Goal: Communication & Community: Answer question/provide support

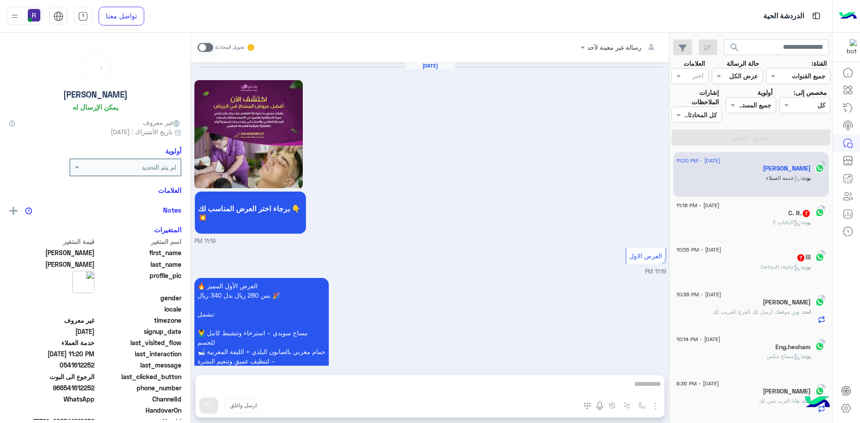
scroll to position [1112, 0]
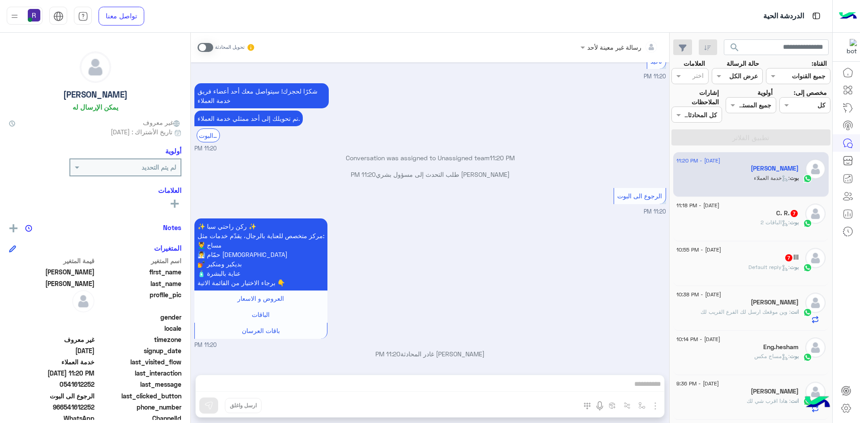
click at [763, 212] on div "C. R. 7" at bounding box center [738, 214] width 122 height 9
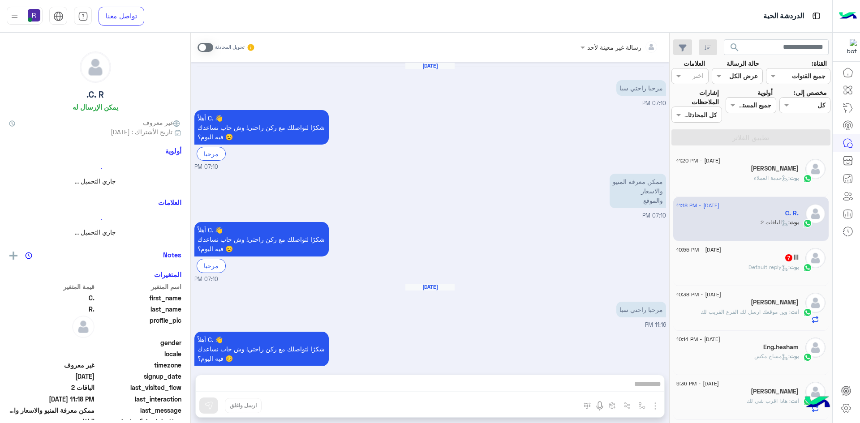
scroll to position [957, 0]
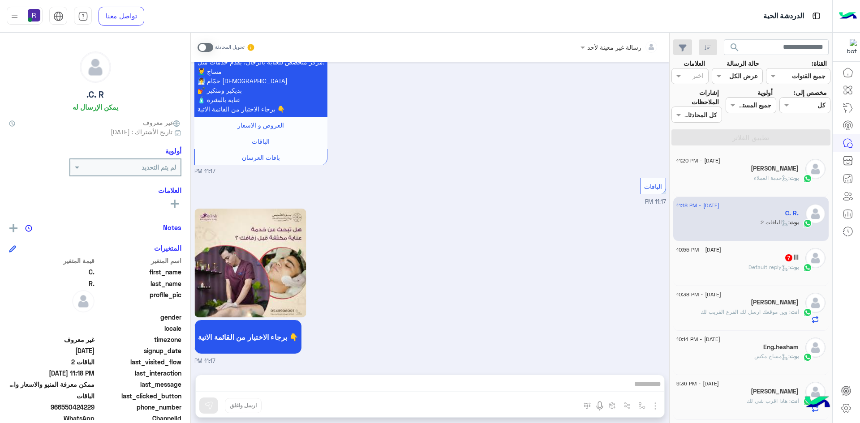
click at [779, 276] on div "بوت : Default reply" at bounding box center [738, 271] width 122 height 16
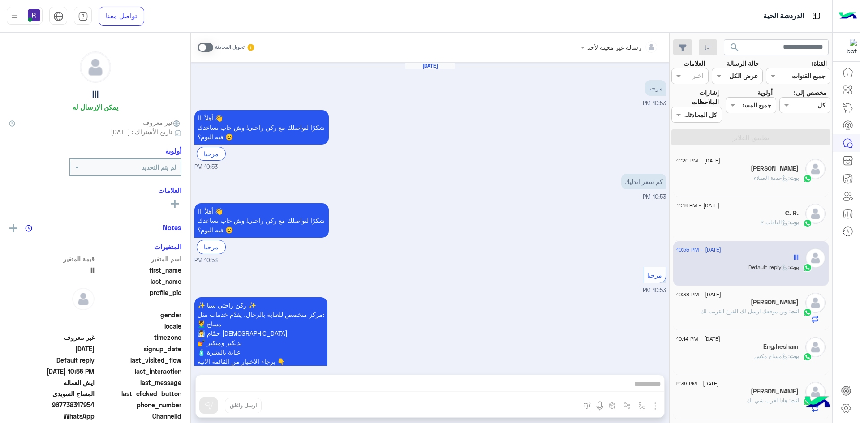
scroll to position [504, 0]
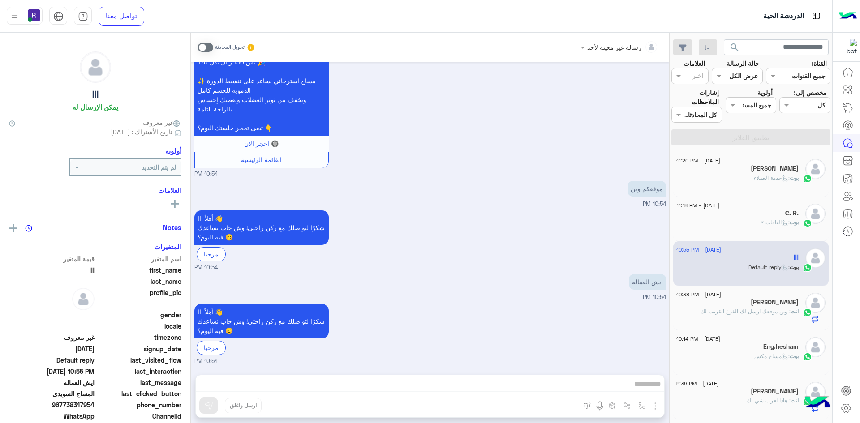
click at [766, 176] on span ": خدمة العملاء" at bounding box center [772, 178] width 36 height 7
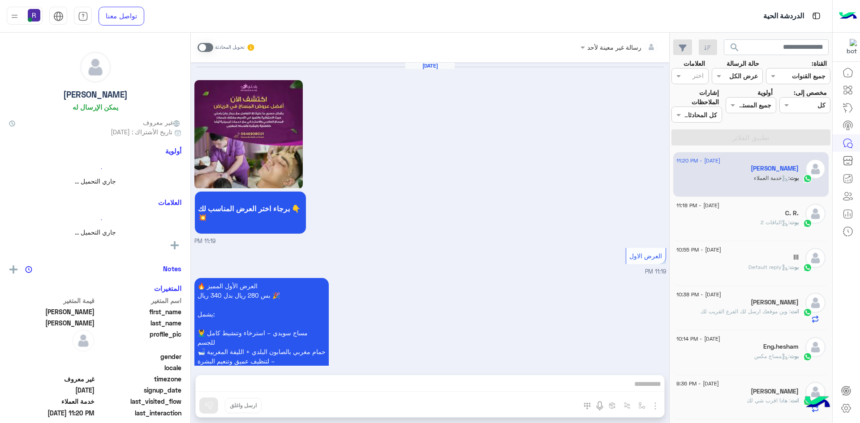
scroll to position [1112, 0]
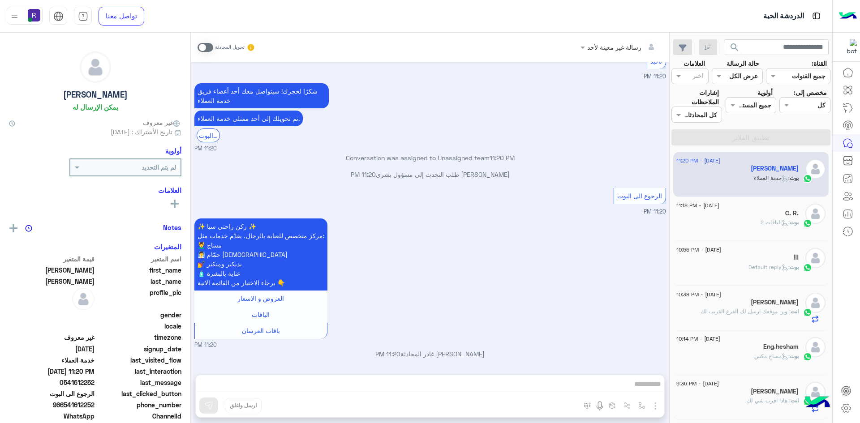
click at [205, 45] on span at bounding box center [206, 47] width 16 height 9
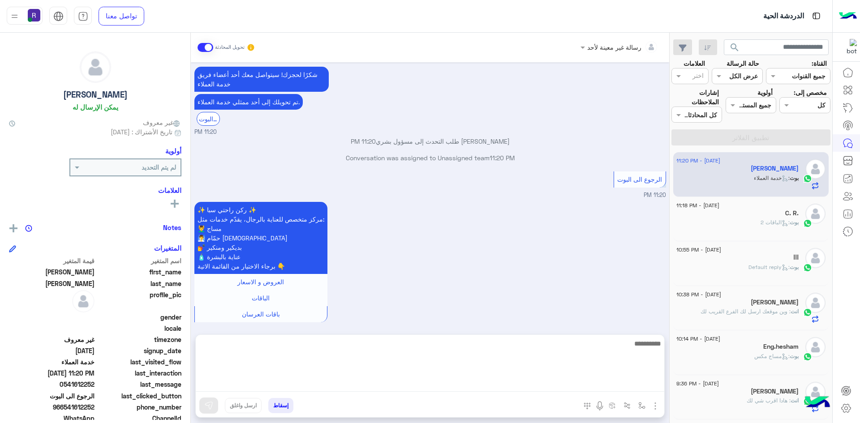
click at [570, 382] on textarea at bounding box center [430, 365] width 469 height 54
paste textarea "**********"
type textarea "**********"
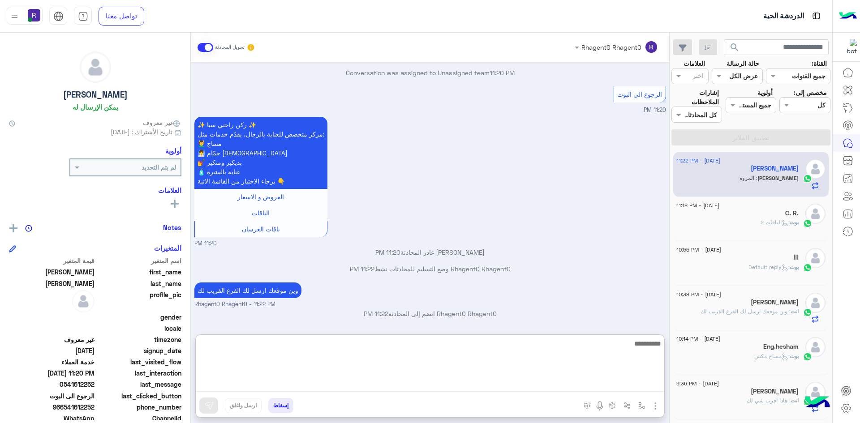
scroll to position [1259, 0]
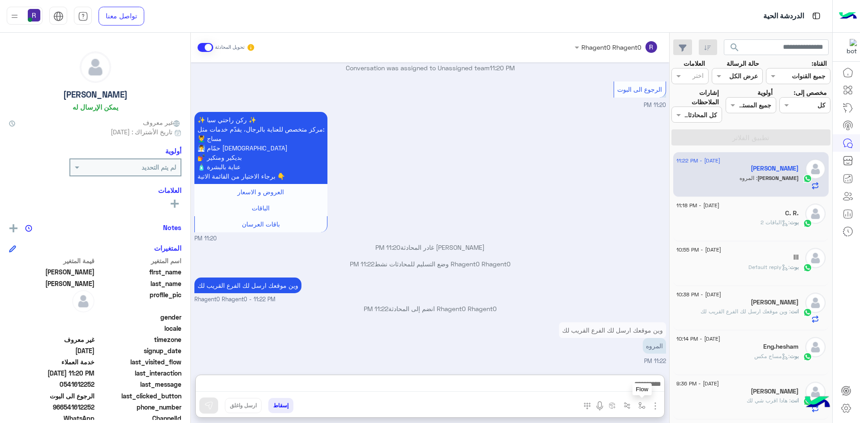
click at [638, 403] on button "button" at bounding box center [642, 405] width 15 height 15
click at [623, 385] on input "text" at bounding box center [614, 386] width 60 height 10
type input "*****"
click at [628, 370] on div "الشفا" at bounding box center [616, 370] width 66 height 17
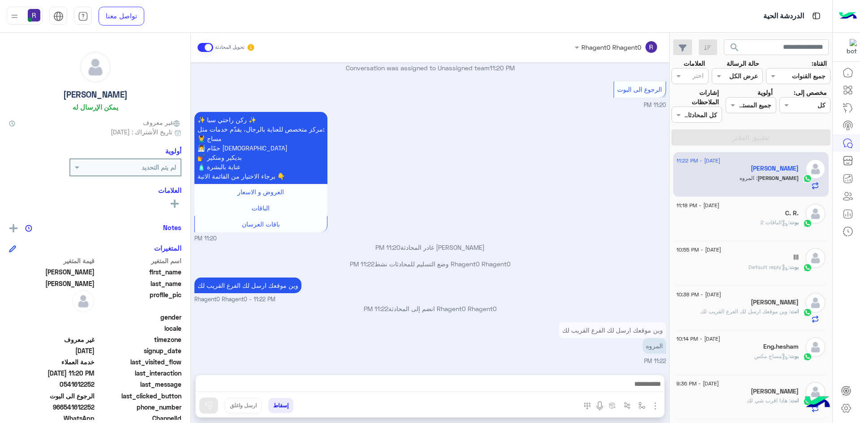
type textarea "*****"
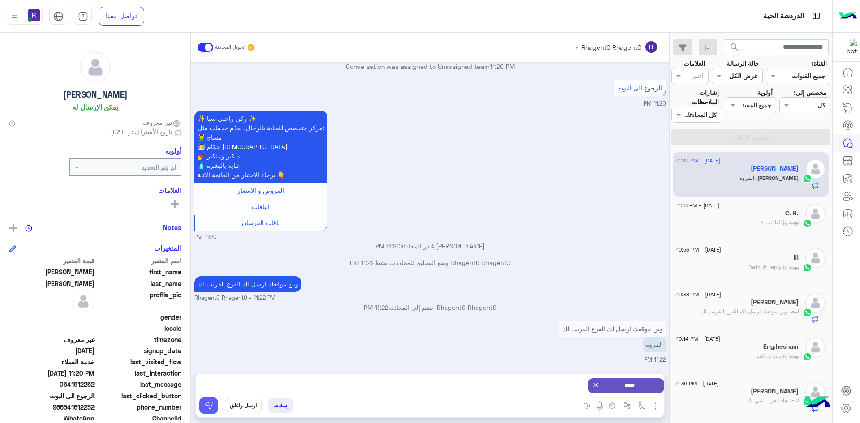
click at [202, 404] on button at bounding box center [208, 406] width 19 height 16
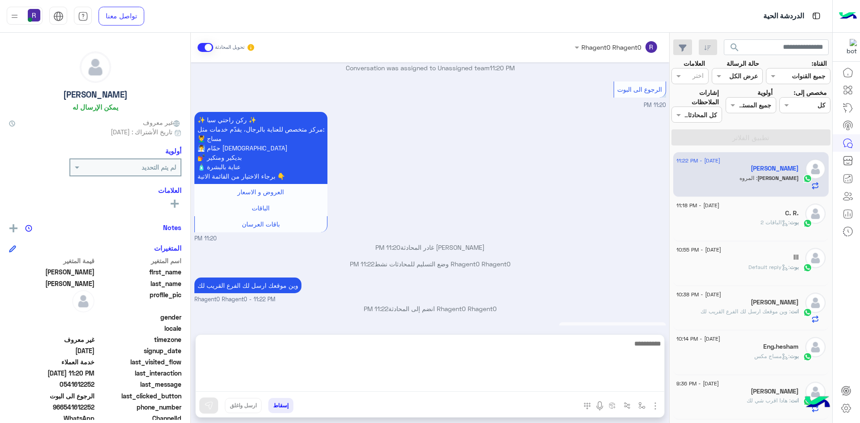
click at [375, 387] on textarea at bounding box center [430, 365] width 469 height 54
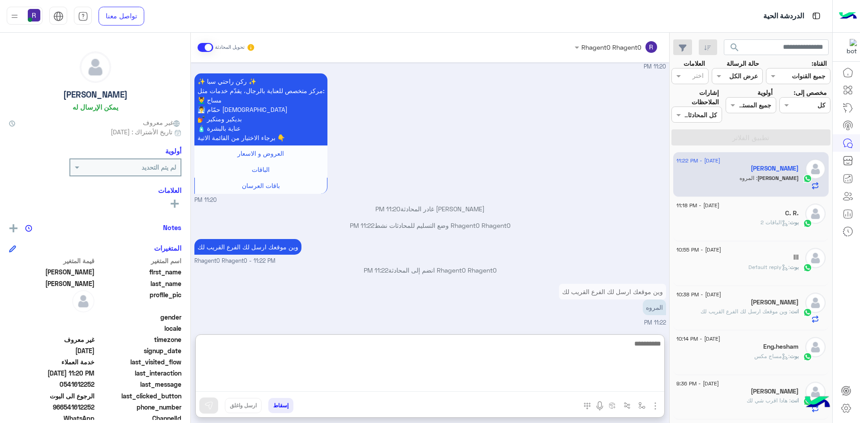
scroll to position [1259, 0]
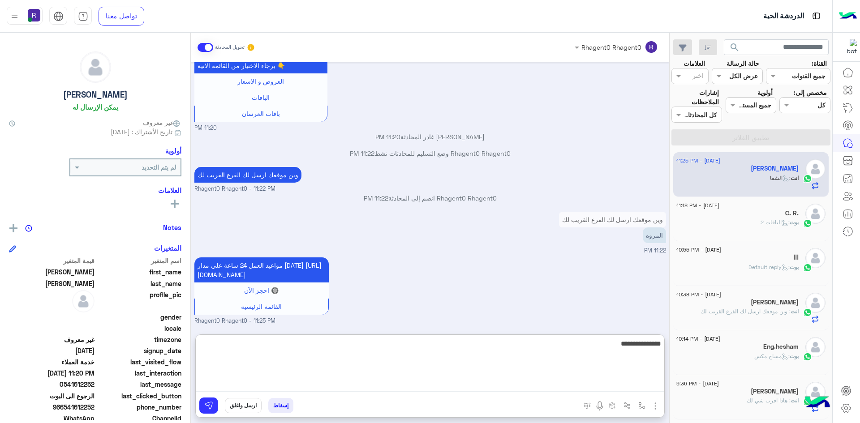
type textarea "**********"
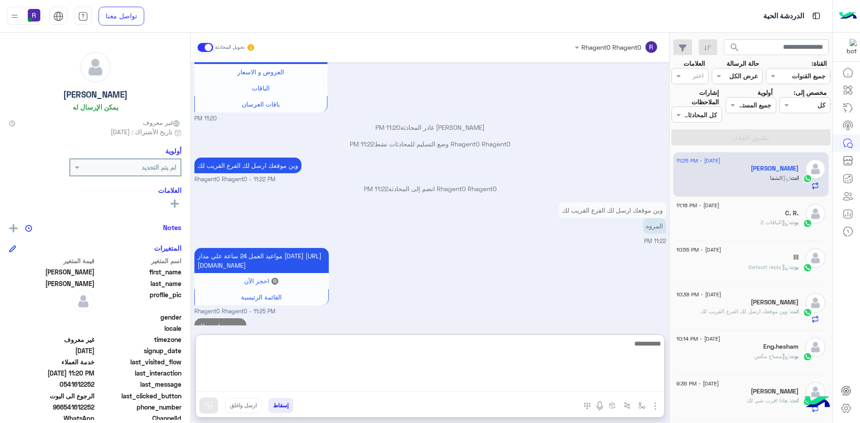
scroll to position [1367, 0]
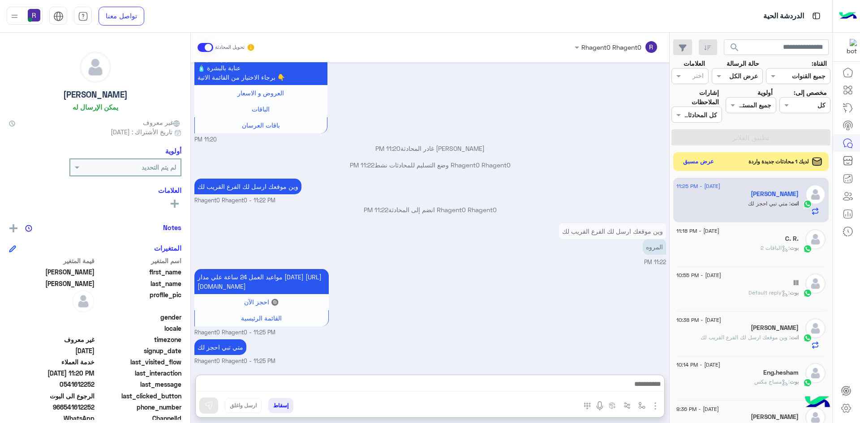
click at [711, 166] on button "عرض مسبق" at bounding box center [699, 162] width 38 height 12
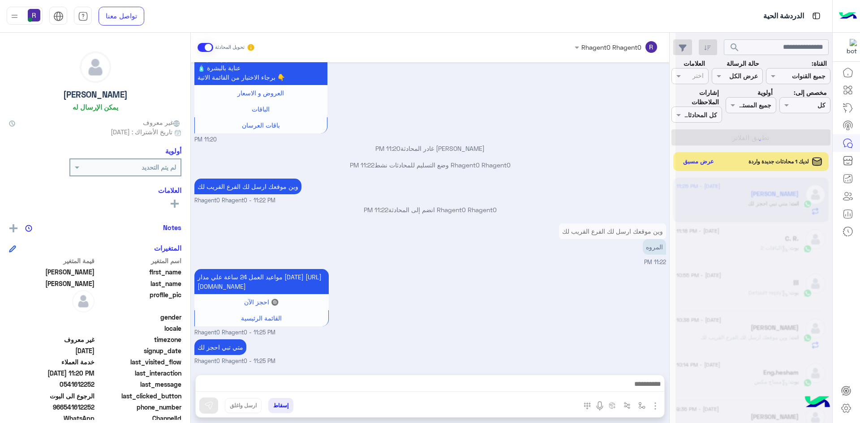
scroll to position [1327, 0]
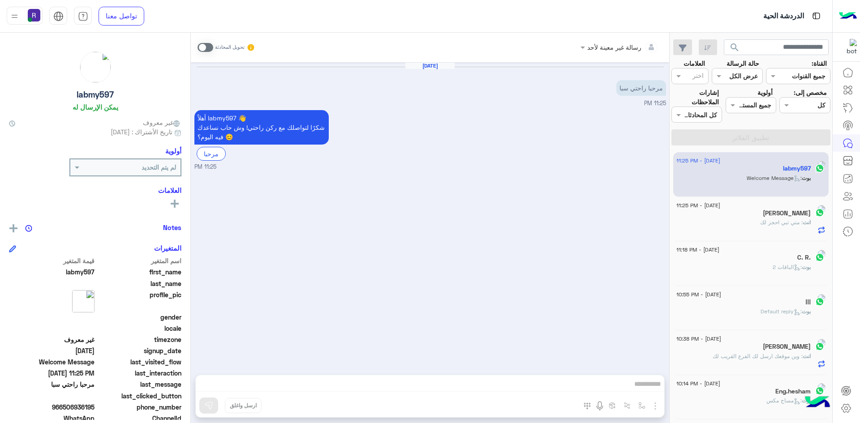
click at [206, 53] on div "تحويل المحادثة" at bounding box center [227, 47] width 58 height 16
click at [205, 50] on span at bounding box center [206, 47] width 16 height 9
click at [652, 408] on div "رسالة غير معينة لأحد تحويل المحادثة Aug 24, 2025 مرحبا راحتي سبا 11:25 PM أهلاً…" at bounding box center [430, 230] width 478 height 394
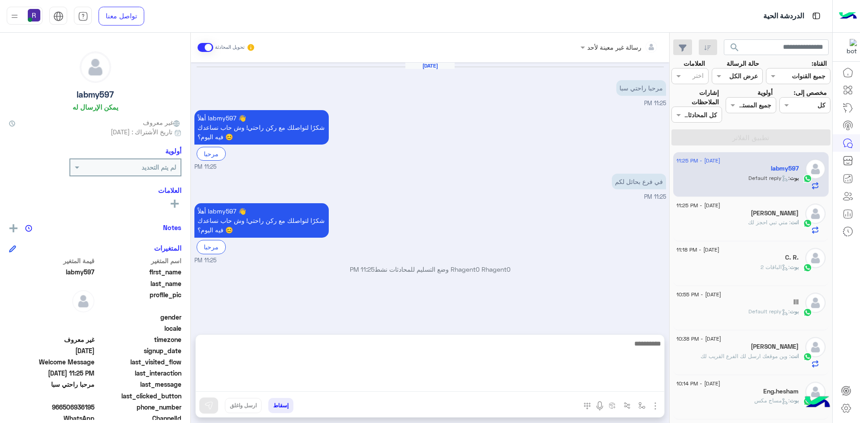
click at [644, 382] on textarea at bounding box center [430, 365] width 469 height 54
type textarea "**********"
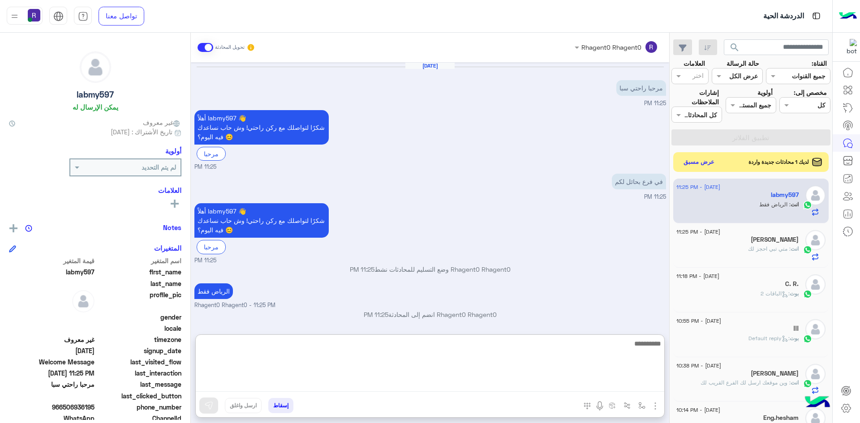
scroll to position [0, 0]
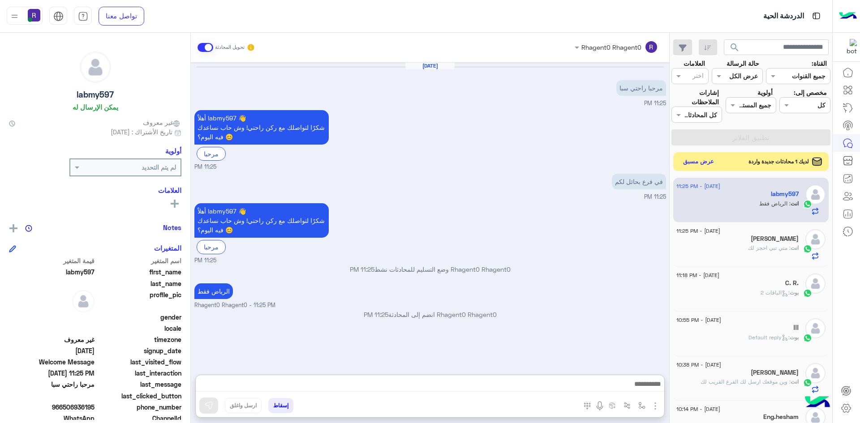
click at [694, 164] on button "عرض مسبق" at bounding box center [699, 162] width 38 height 12
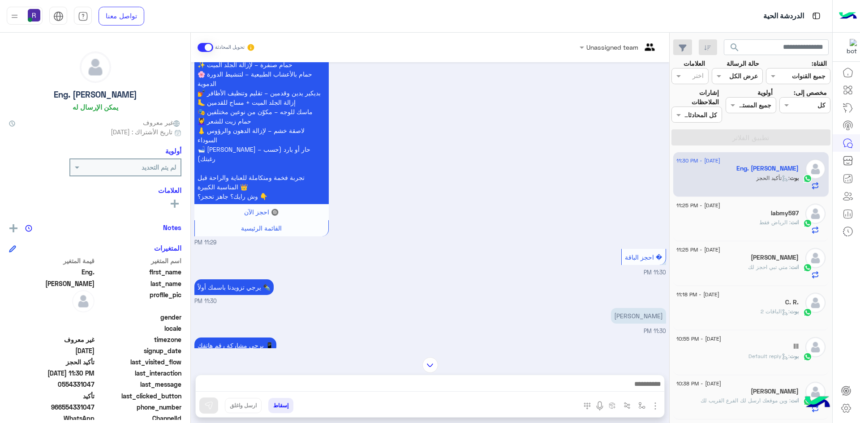
scroll to position [1109, 0]
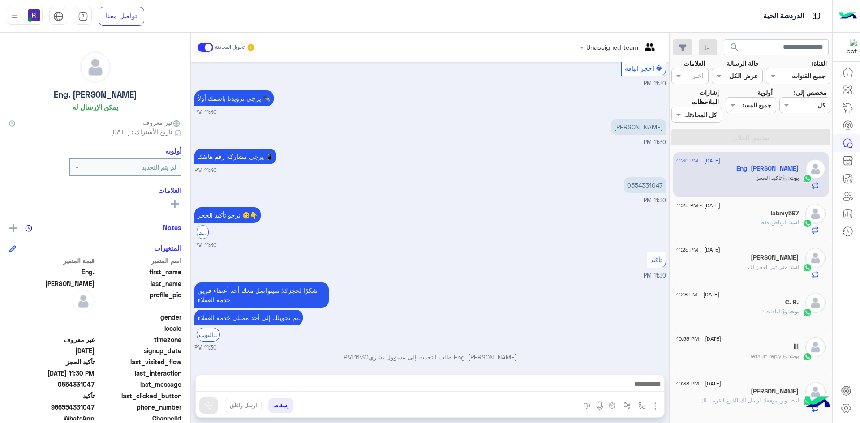
click at [595, 377] on div at bounding box center [430, 386] width 469 height 22
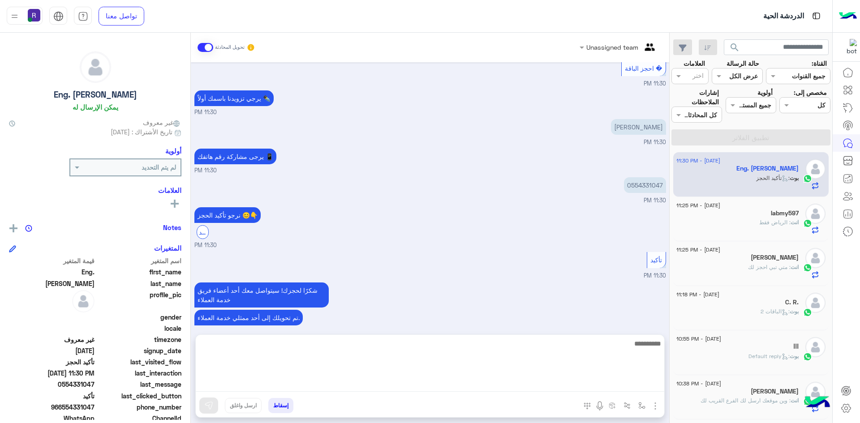
click at [595, 379] on textarea at bounding box center [430, 365] width 469 height 54
paste textarea "**********"
type textarea "**********"
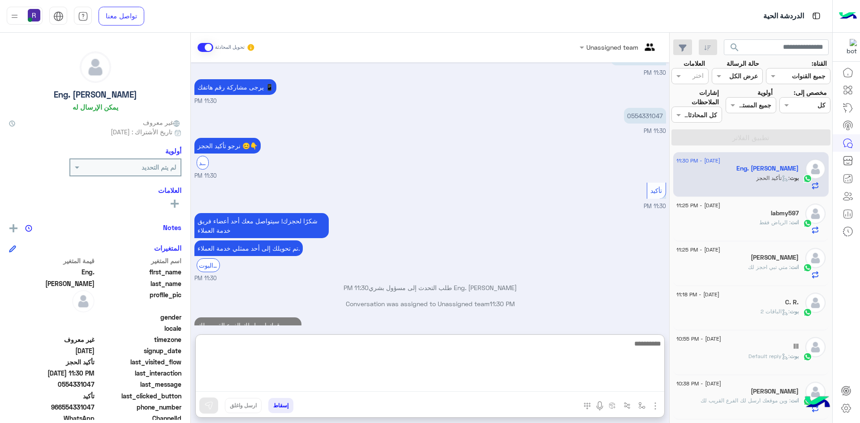
scroll to position [1195, 0]
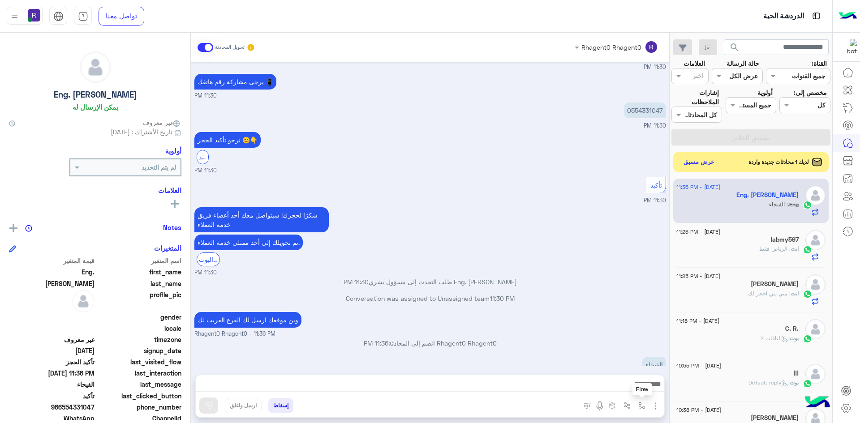
click at [643, 401] on button "button" at bounding box center [642, 405] width 15 height 15
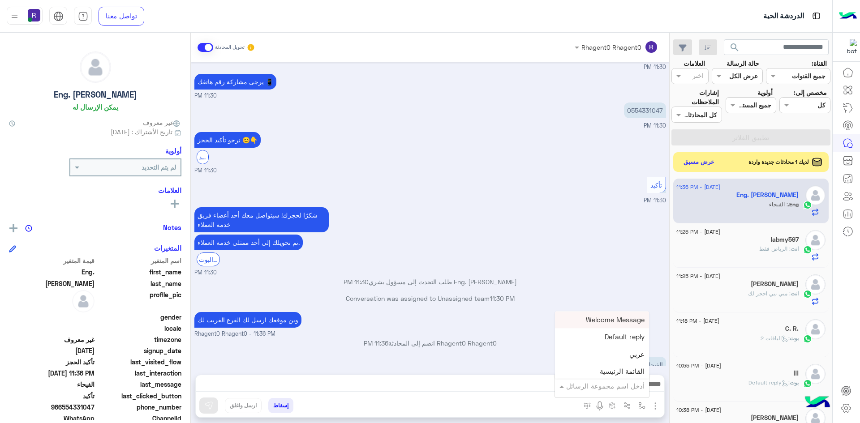
click at [634, 386] on input "text" at bounding box center [614, 386] width 60 height 10
type input "*****"
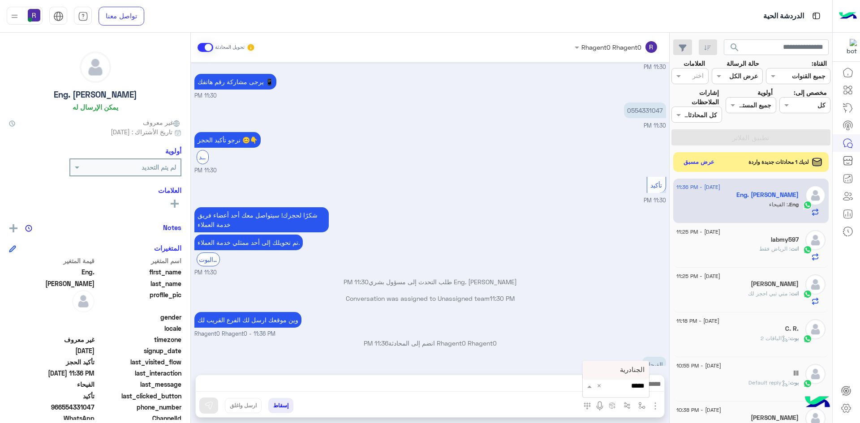
click at [622, 365] on div "الجنادرية" at bounding box center [616, 370] width 66 height 17
type textarea "*********"
click at [202, 406] on button at bounding box center [208, 406] width 19 height 16
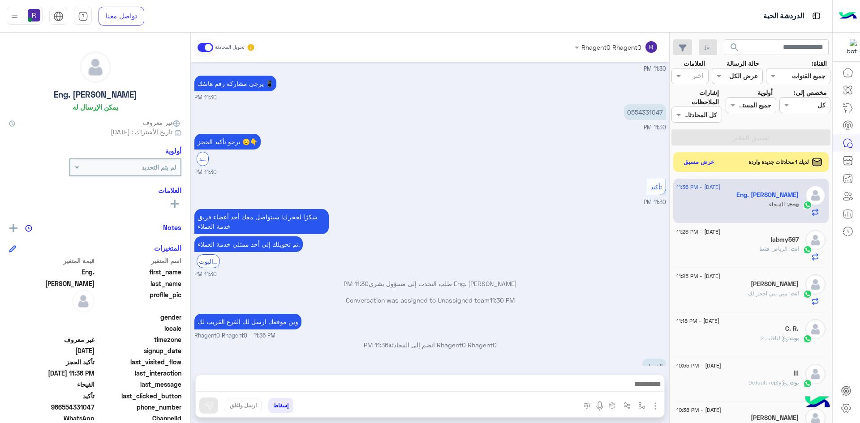
scroll to position [1060, 0]
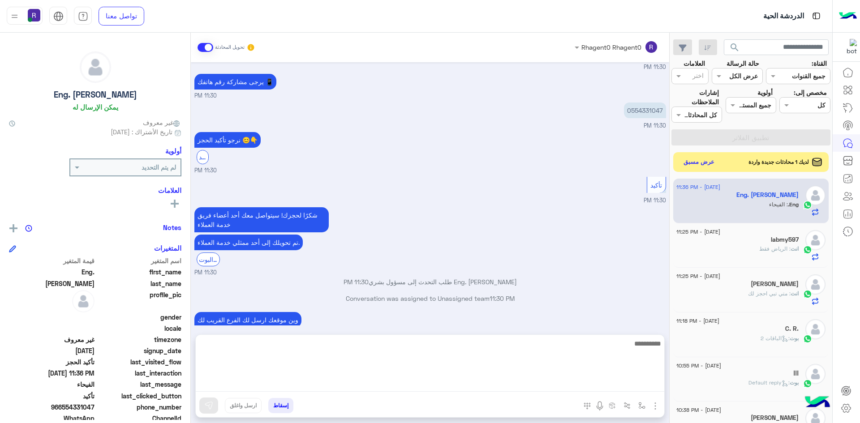
click at [610, 382] on textarea at bounding box center [430, 365] width 469 height 54
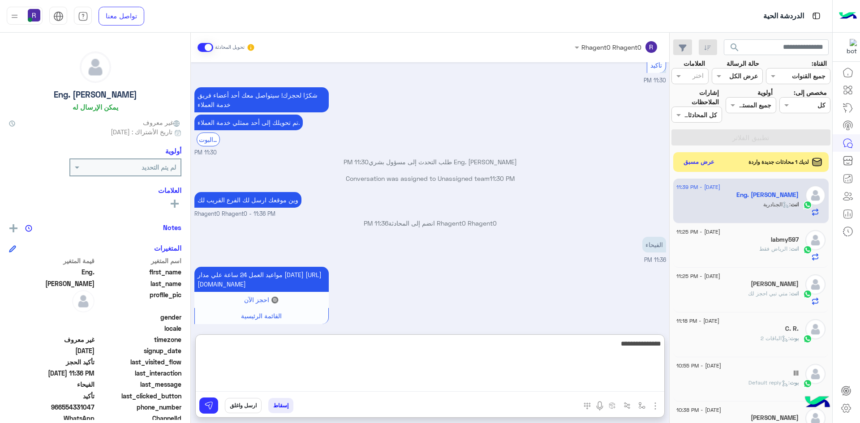
type textarea "**********"
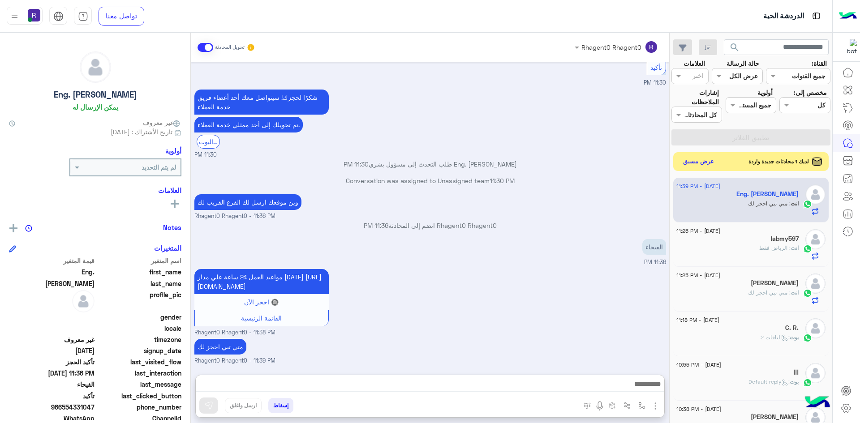
click at [696, 161] on button "عرض مسبق" at bounding box center [699, 162] width 38 height 12
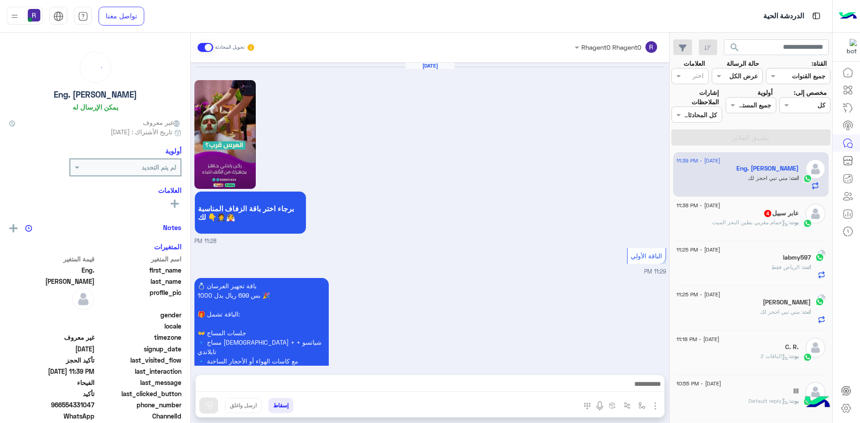
scroll to position [1005, 0]
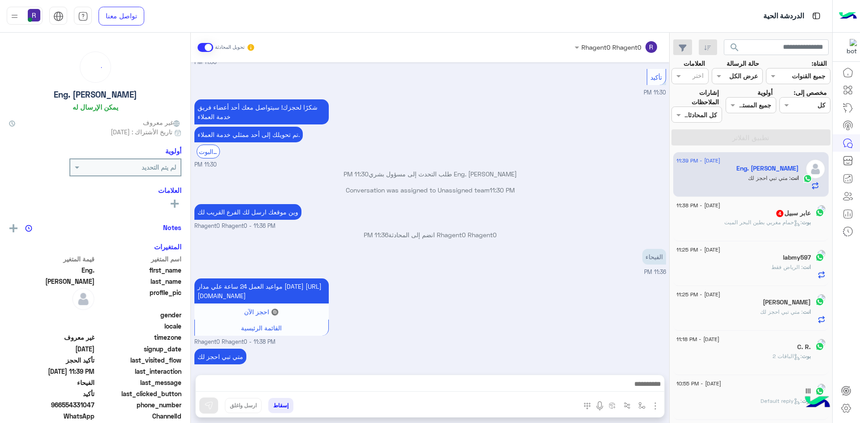
click at [741, 219] on span ": حمام مغربي بطين البحر الميت" at bounding box center [763, 222] width 78 height 7
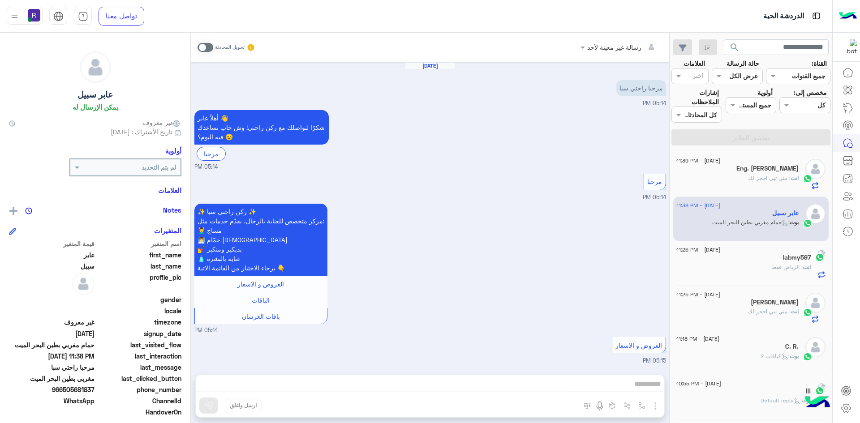
scroll to position [1074, 0]
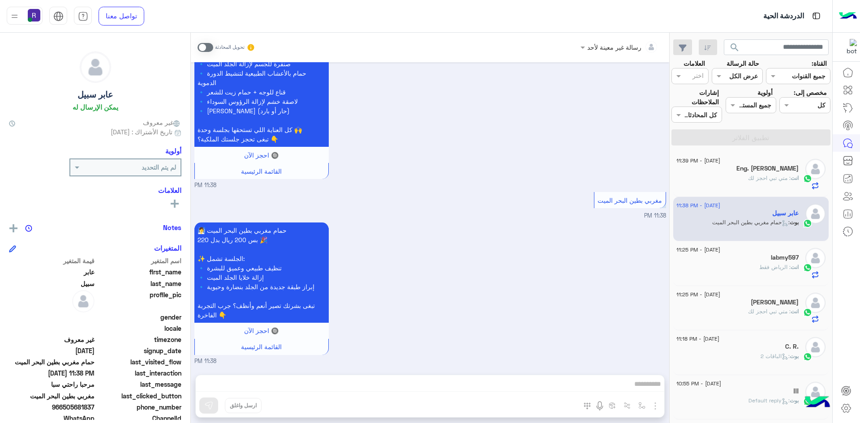
click at [202, 47] on span at bounding box center [206, 47] width 16 height 9
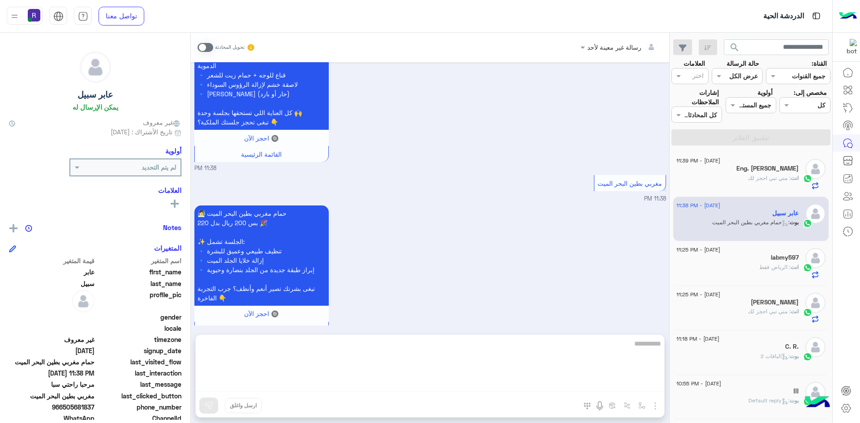
click at [552, 384] on textarea at bounding box center [430, 365] width 469 height 54
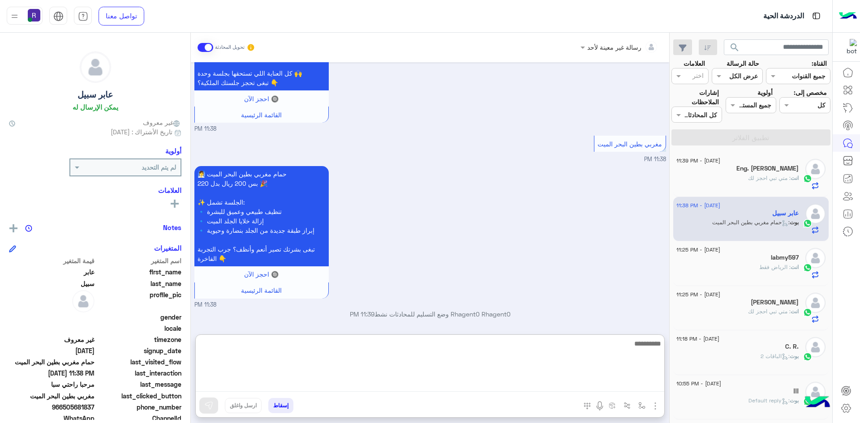
paste textarea "**********"
type textarea "**********"
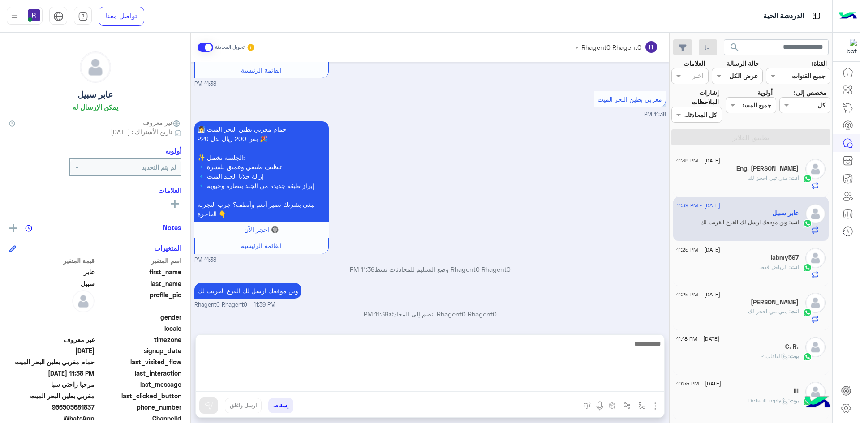
scroll to position [1176, 0]
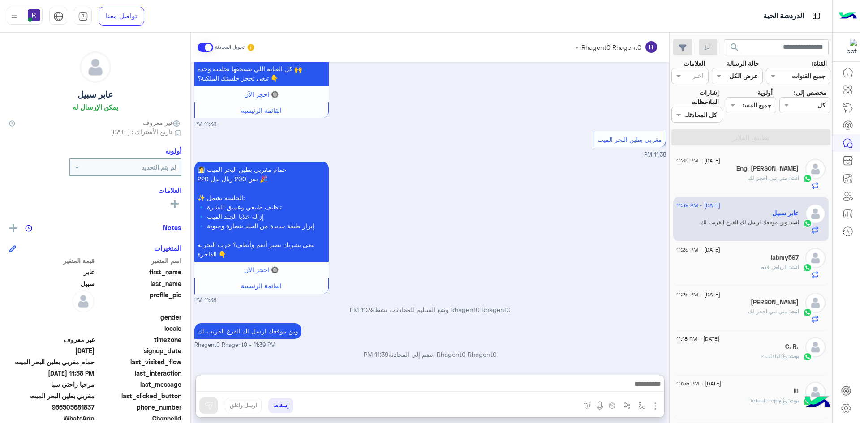
click at [523, 250] on div "🧖‍♀️ حمام مغربي بطين البحر الميت بس 200 ريال بدل 220 🎉 ✨ الجلسة تشمل: 🔹 تنظيف ط…" at bounding box center [430, 232] width 472 height 146
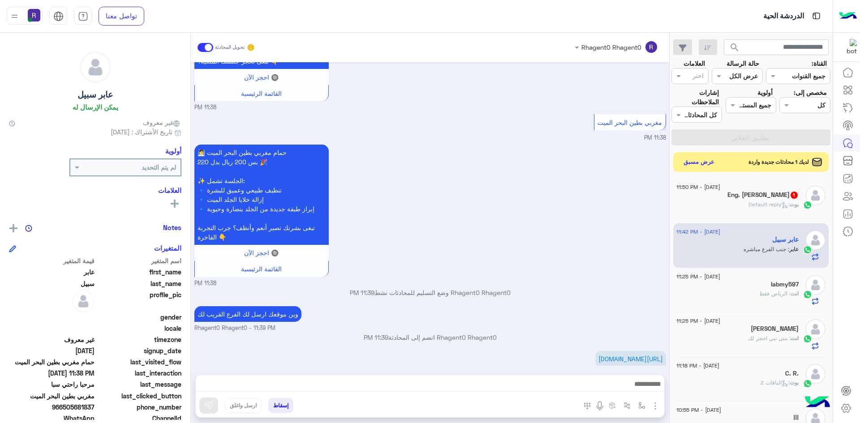
scroll to position [1205, 0]
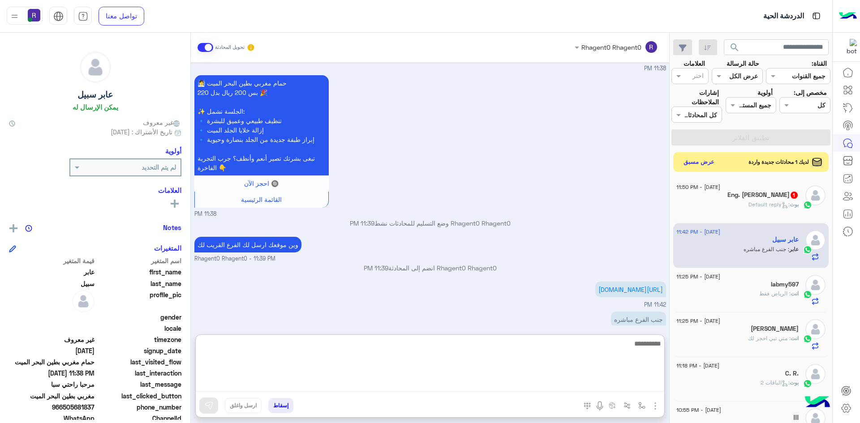
click at [582, 382] on textarea at bounding box center [430, 365] width 469 height 54
type textarea "*****"
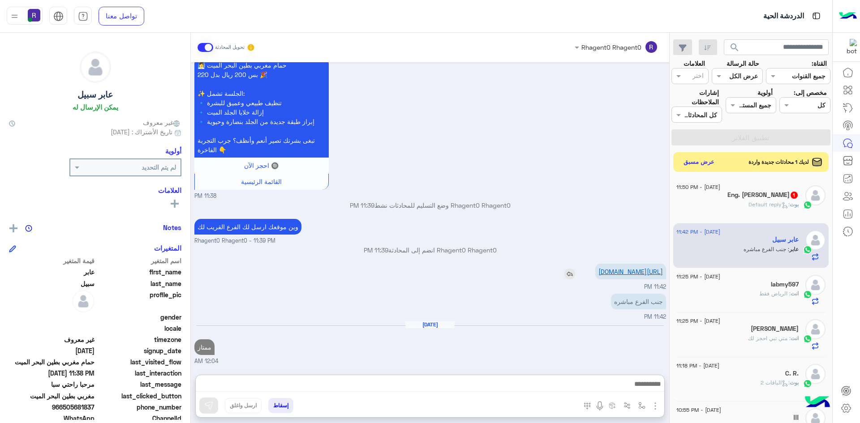
click at [642, 268] on link "https://maps.app.goo.gl/hViz8dbqcT31DSJD6" at bounding box center [631, 272] width 65 height 8
click at [636, 268] on link "https://maps.app.goo.gl/hViz8dbqcT31DSJD6" at bounding box center [631, 272] width 65 height 8
click at [734, 198] on div "Eng. Abdulaziz 1" at bounding box center [738, 195] width 122 height 9
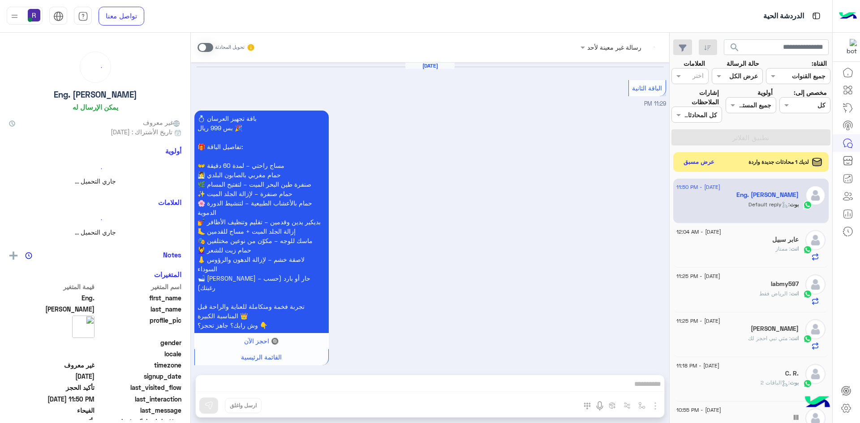
scroll to position [636, 0]
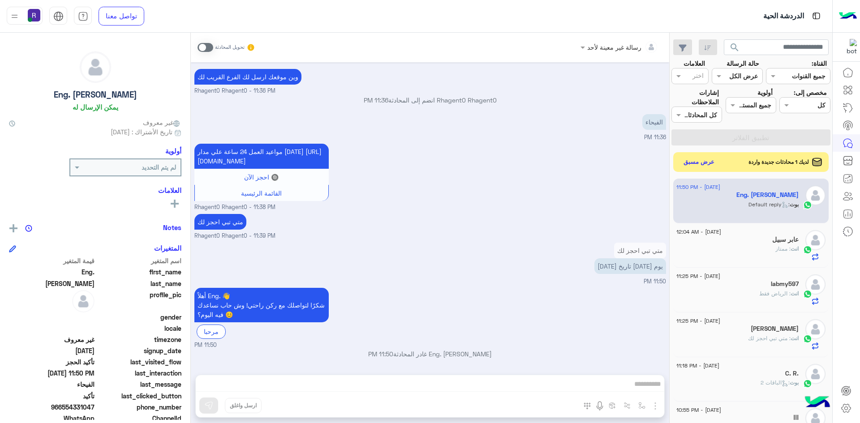
click at [203, 49] on span at bounding box center [206, 47] width 16 height 9
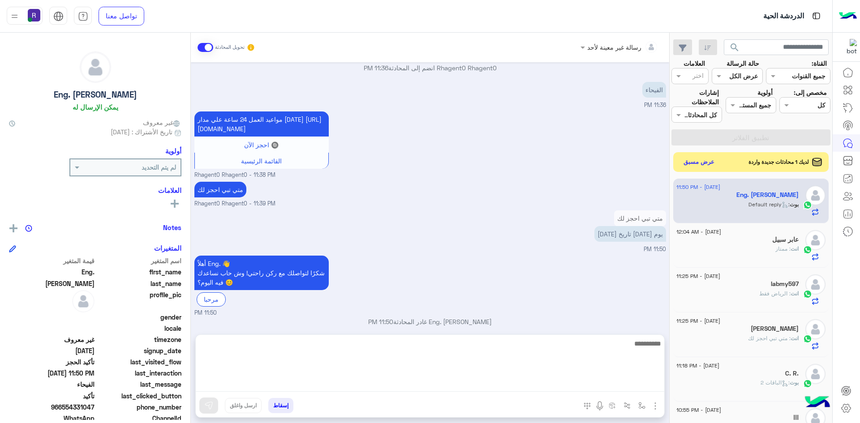
click at [596, 381] on textarea at bounding box center [430, 365] width 469 height 54
type textarea "**********"
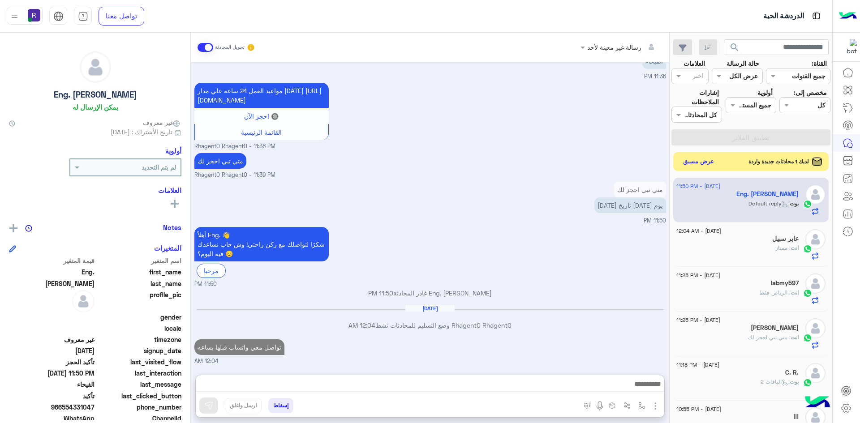
click at [711, 157] on button "عرض مسبق" at bounding box center [699, 162] width 38 height 12
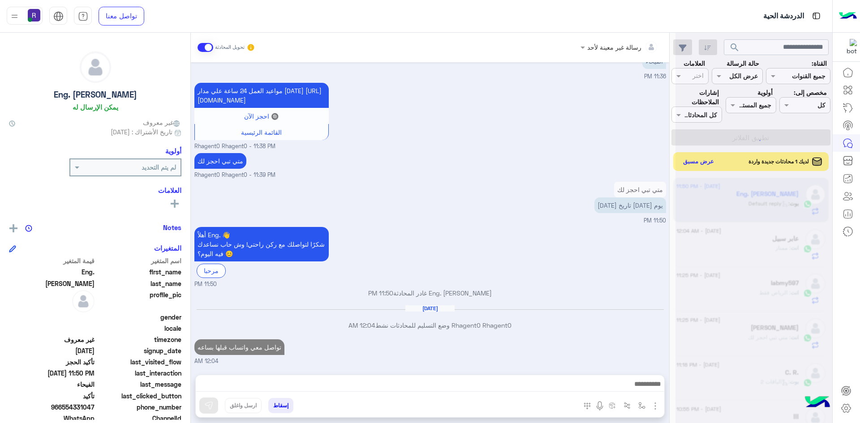
scroll to position [697, 0]
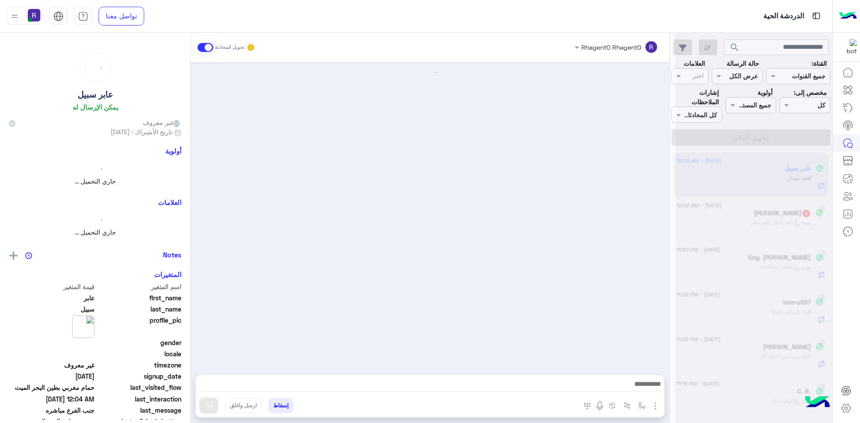
scroll to position [1155, 0]
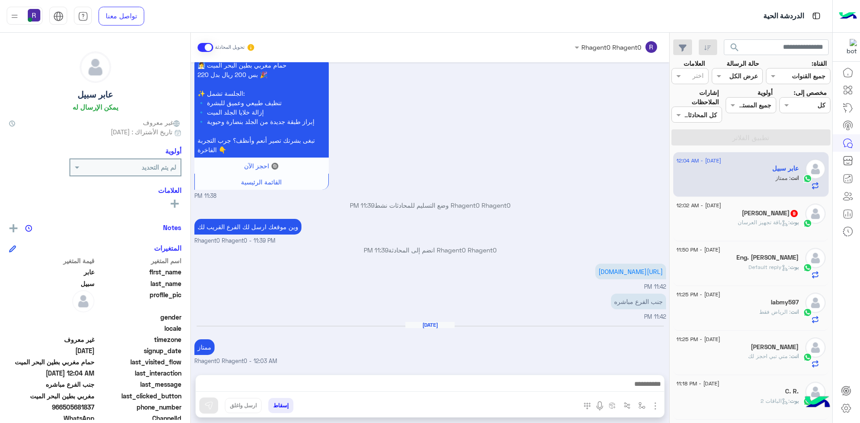
click at [750, 231] on div "بوت : باقة تجهيز العرسان" at bounding box center [738, 227] width 122 height 16
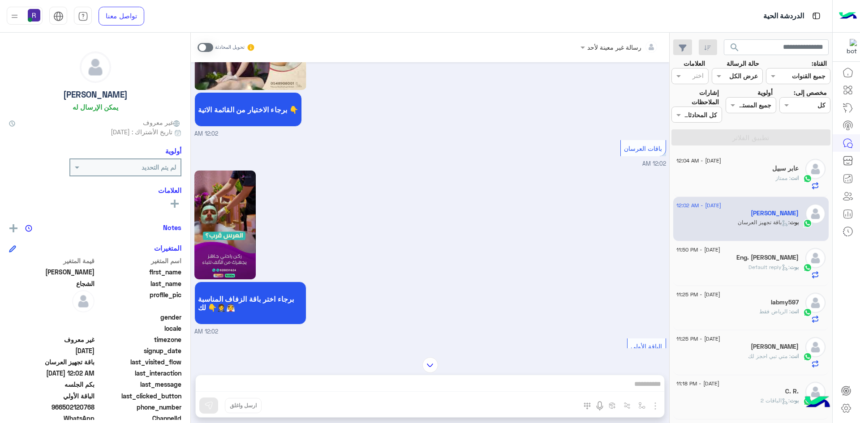
scroll to position [1259, 0]
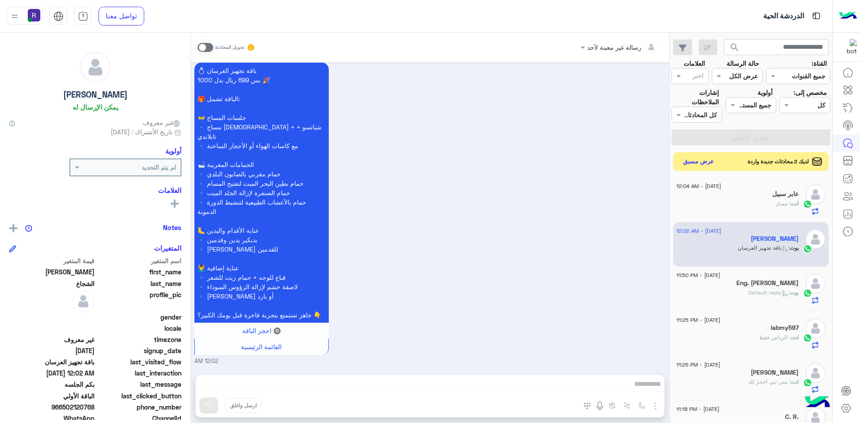
click at [694, 161] on button "عرض مسبق" at bounding box center [699, 162] width 38 height 12
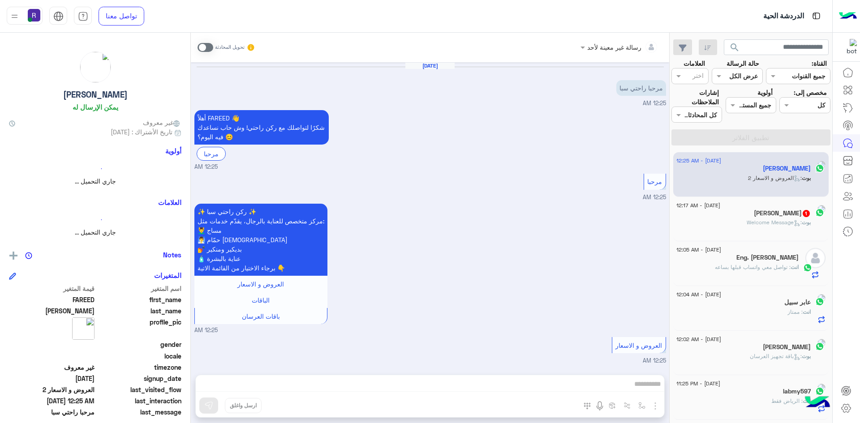
scroll to position [56, 0]
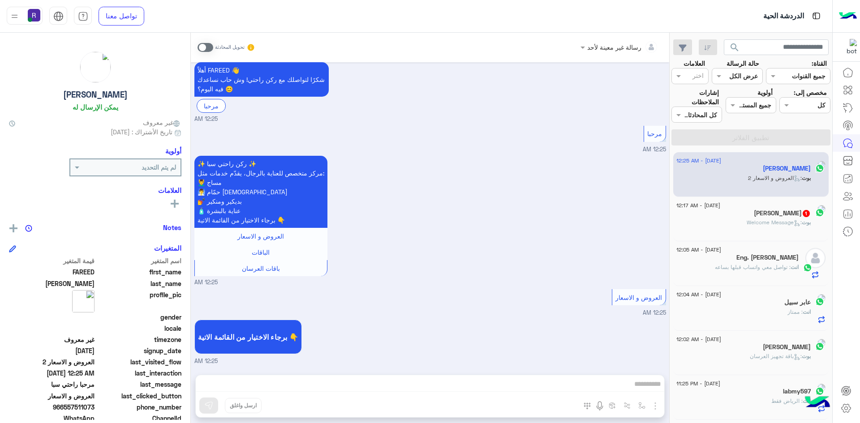
click at [790, 216] on h5 "محمد دواد محمد 1" at bounding box center [782, 214] width 57 height 8
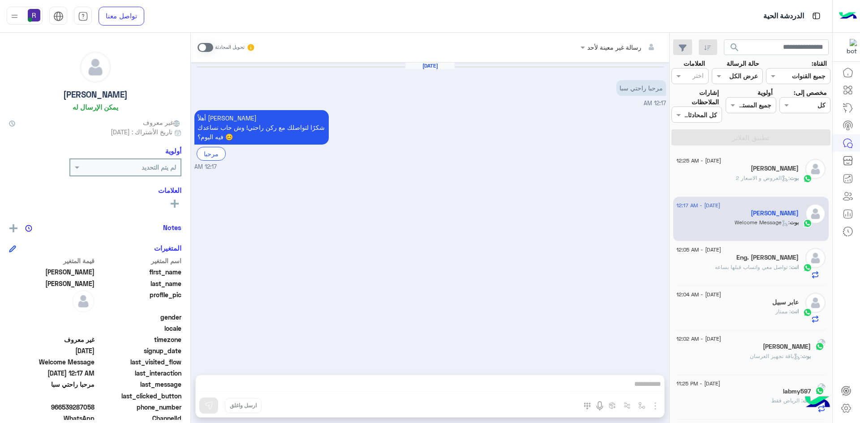
click at [203, 52] on div "تحويل المحادثة" at bounding box center [227, 47] width 58 height 16
click at [203, 49] on span at bounding box center [206, 47] width 16 height 9
drag, startPoint x: 647, startPoint y: 407, endPoint x: 656, endPoint y: 406, distance: 9.0
click at [648, 407] on button "button" at bounding box center [642, 405] width 15 height 15
click at [657, 406] on img "button" at bounding box center [655, 406] width 11 height 11
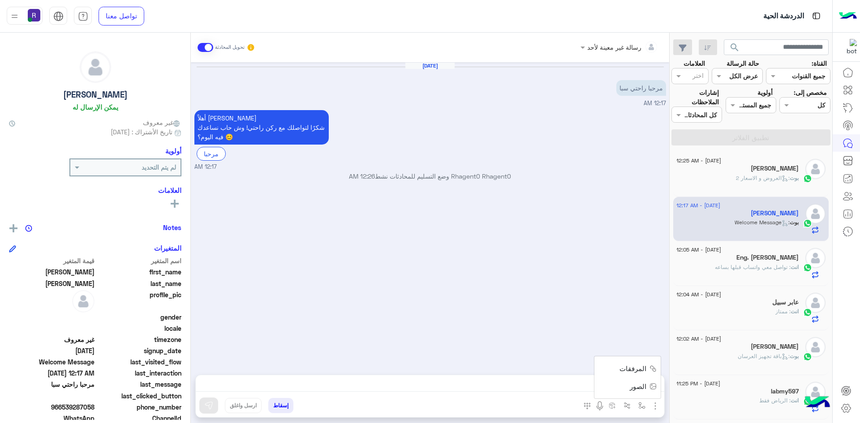
click at [645, 387] on span "الصور" at bounding box center [638, 387] width 17 height 10
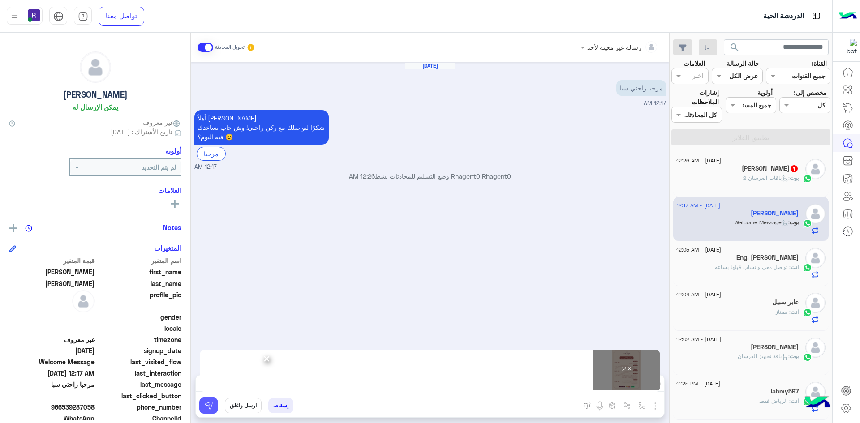
click at [205, 410] on img at bounding box center [208, 405] width 9 height 9
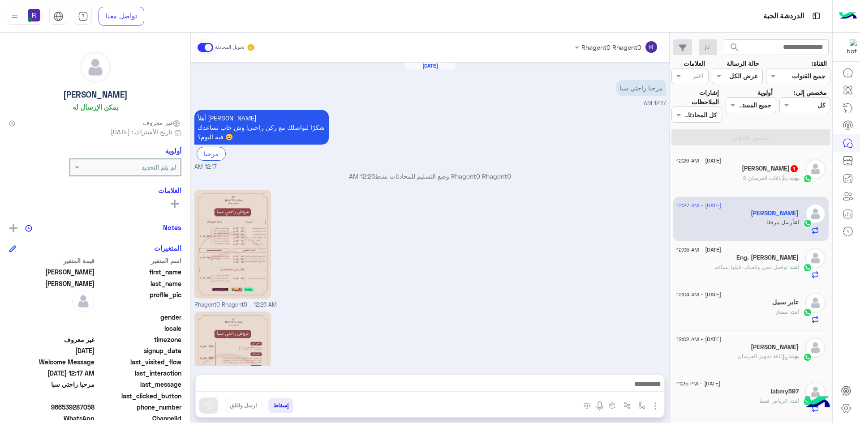
scroll to position [82, 0]
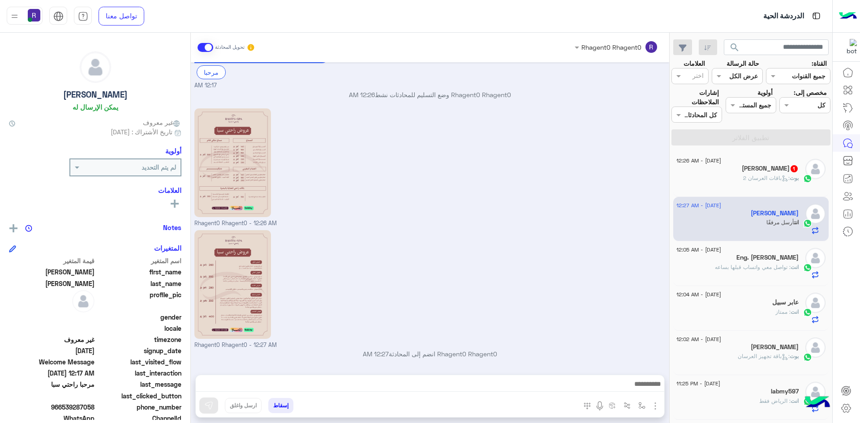
click at [738, 174] on div "بوت : باقات العرسان 2" at bounding box center [738, 182] width 122 height 16
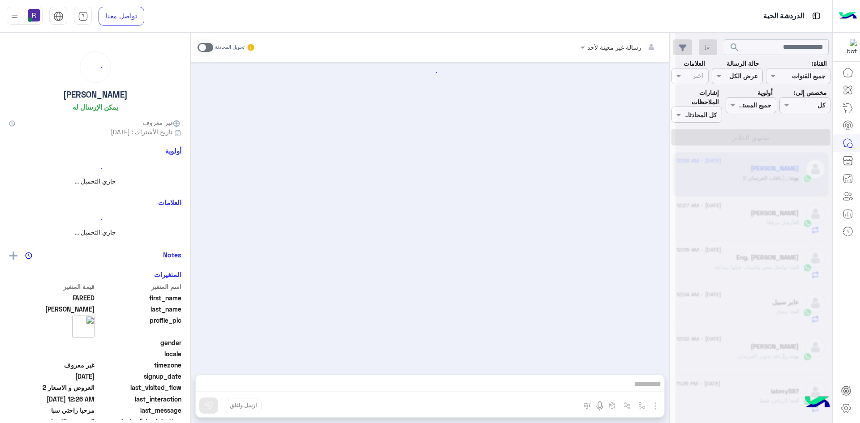
scroll to position [254, 0]
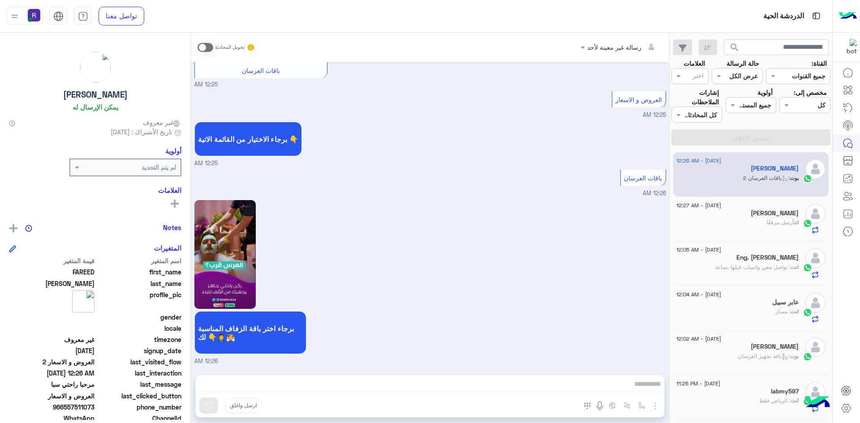
click at [213, 45] on span at bounding box center [206, 47] width 16 height 9
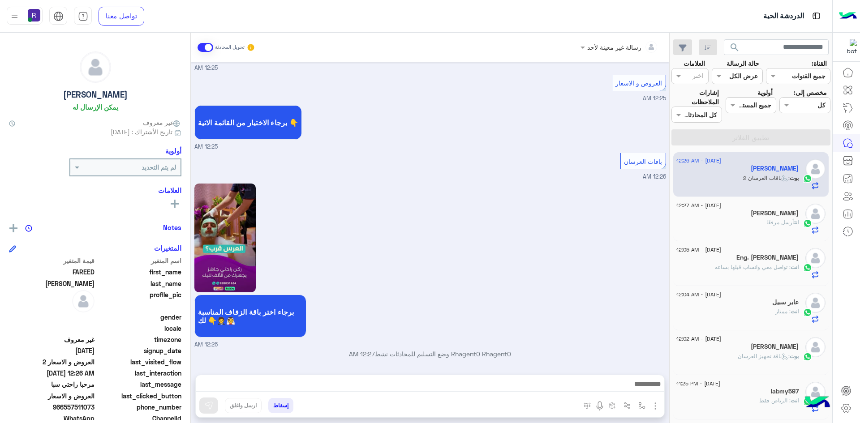
click at [655, 405] on img "button" at bounding box center [655, 406] width 11 height 11
click at [640, 379] on button "الصور" at bounding box center [642, 387] width 38 height 18
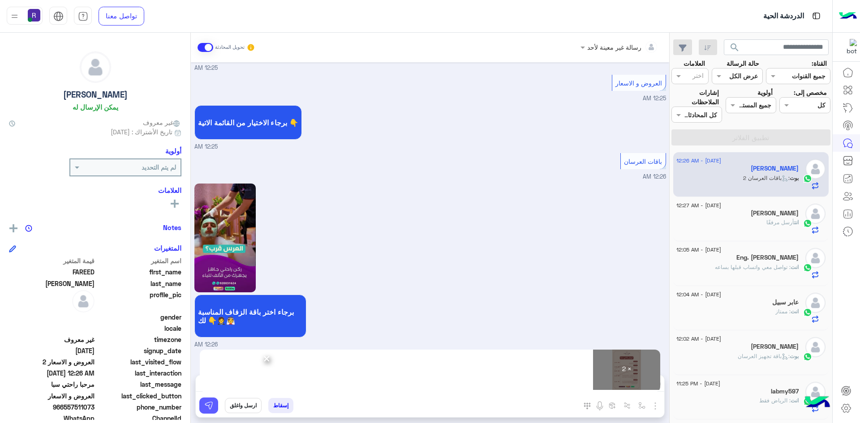
click at [207, 404] on img at bounding box center [208, 405] width 9 height 9
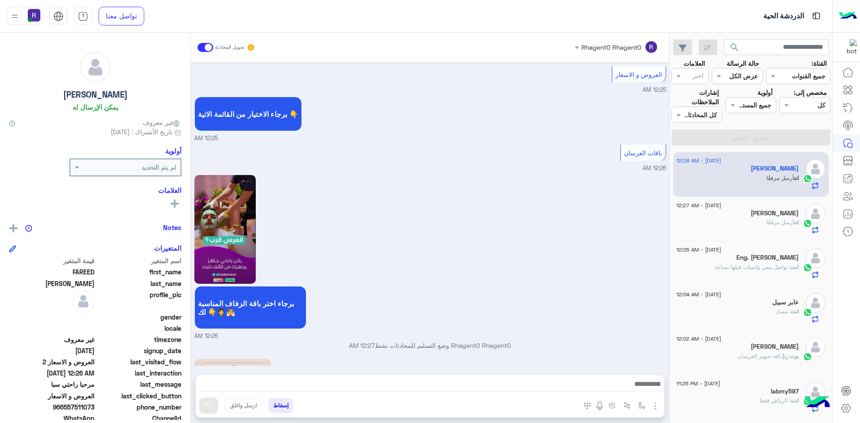
scroll to position [531, 0]
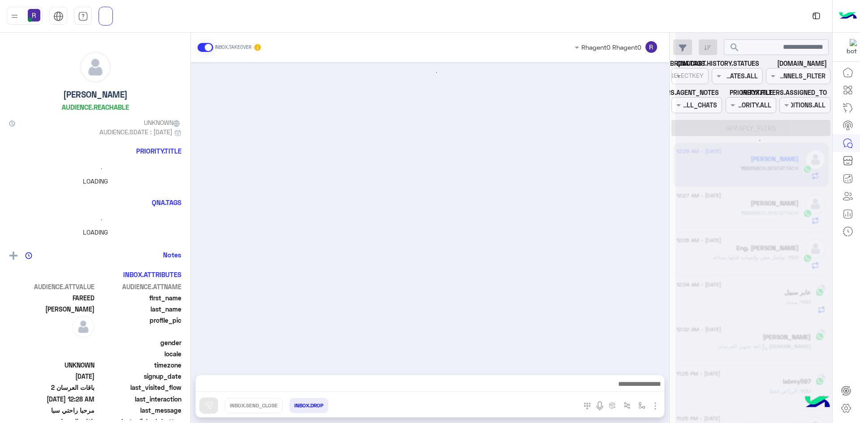
scroll to position [531, 0]
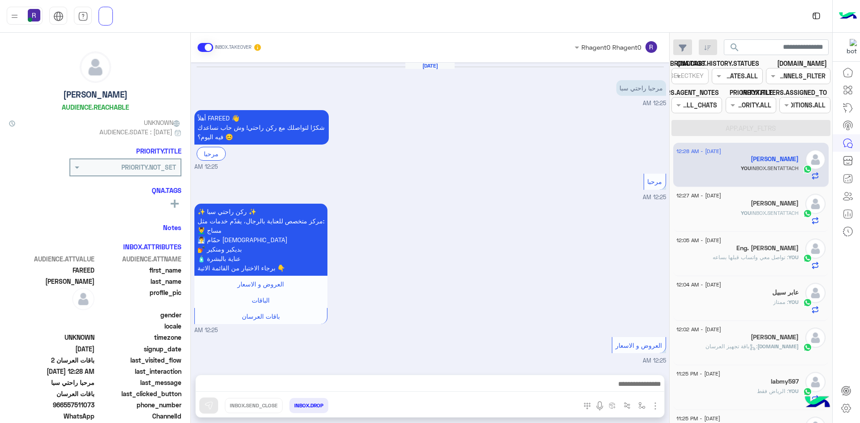
scroll to position [531, 0]
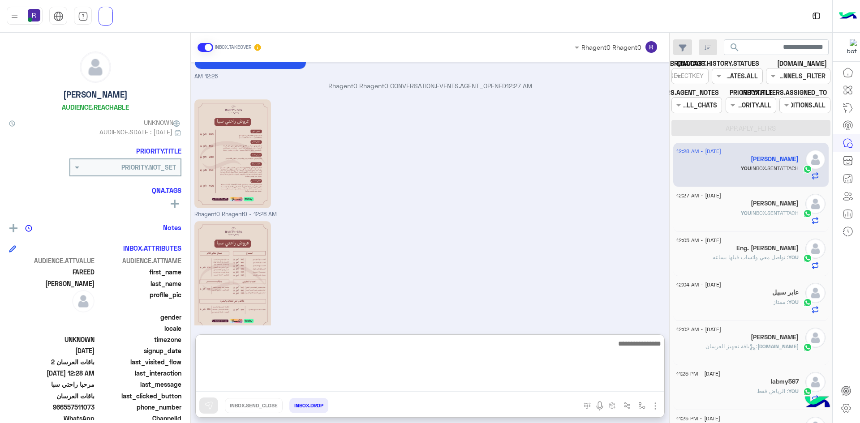
click at [645, 379] on textarea at bounding box center [430, 365] width 469 height 54
click at [631, 345] on textarea at bounding box center [430, 365] width 469 height 54
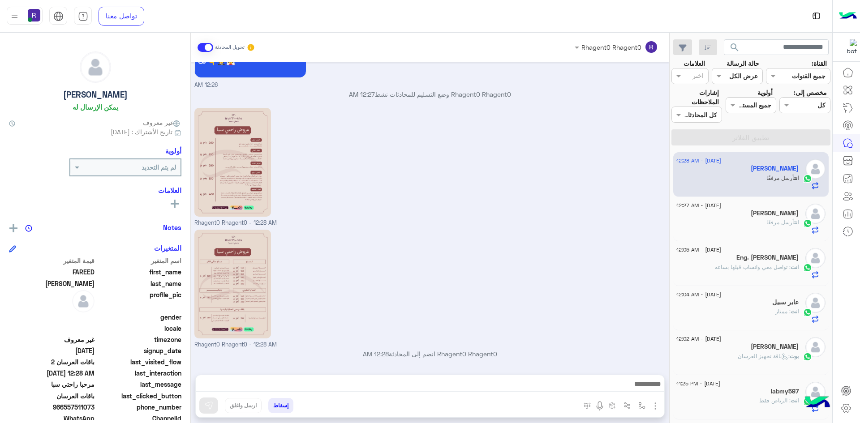
click at [609, 269] on div "Rhagent0 Rhagent0 - 12:28 AM" at bounding box center [430, 289] width 472 height 122
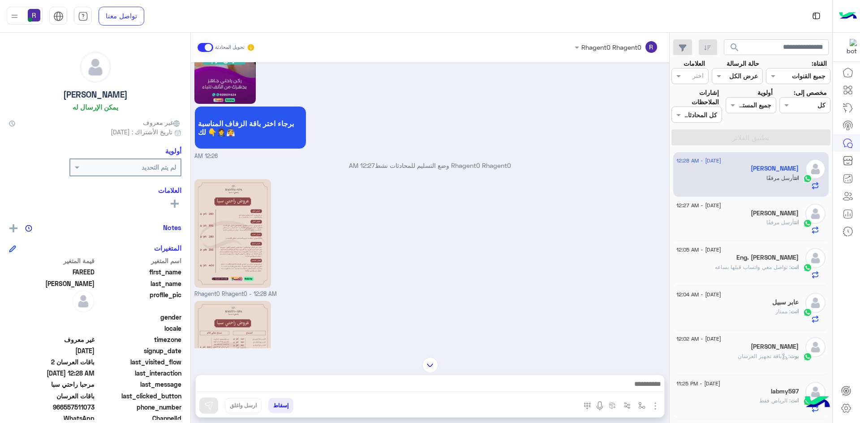
scroll to position [530, 0]
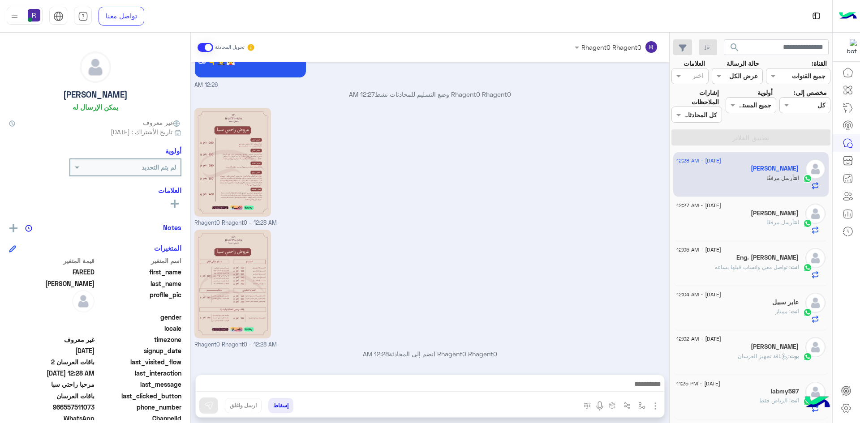
drag, startPoint x: 673, startPoint y: 194, endPoint x: 678, endPoint y: 263, distance: 69.2
click at [678, 263] on div "25 August - 12:28 AM FAREED AHMED KHAN انت أرسل مرفقًا 25 August - 12:27 AM محم…" at bounding box center [751, 288] width 163 height 278
click at [608, 202] on div "Rhagent0 Rhagent0 - 12:28 AM" at bounding box center [430, 167] width 472 height 122
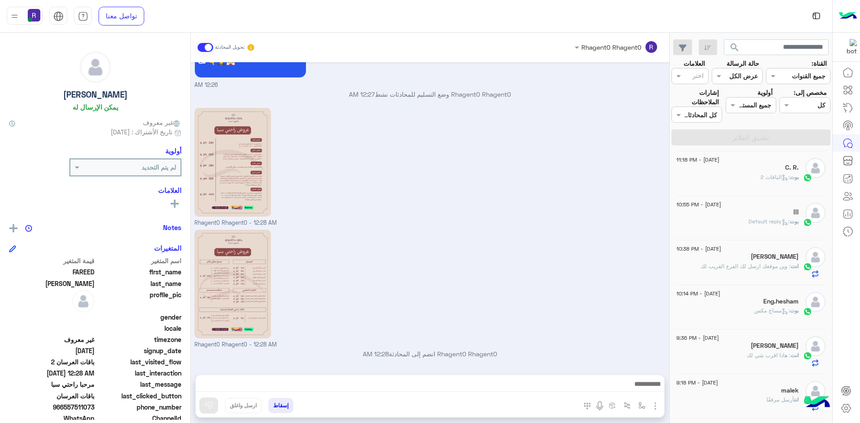
scroll to position [0, 0]
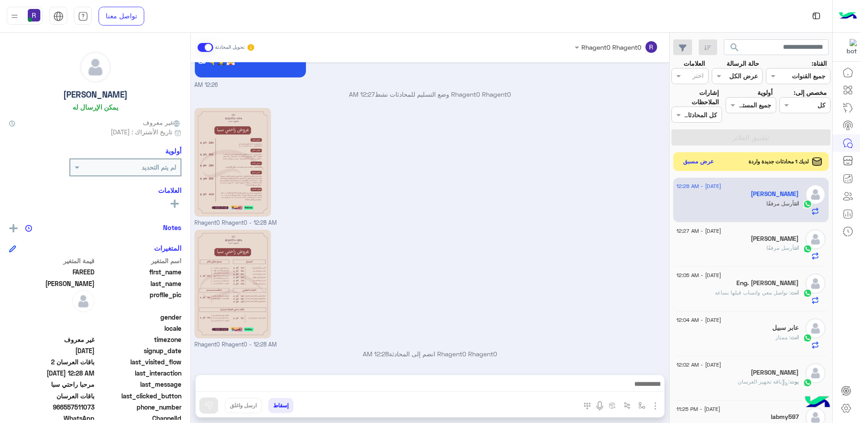
click at [711, 160] on button "عرض مسبق" at bounding box center [699, 162] width 38 height 12
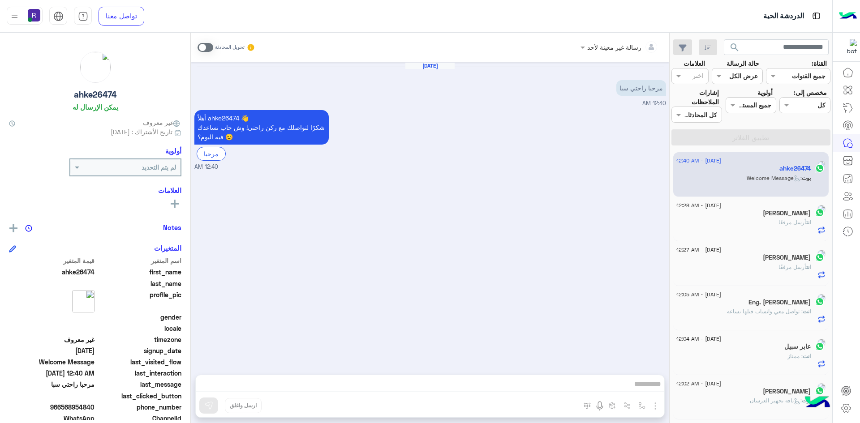
click at [209, 47] on span at bounding box center [206, 47] width 16 height 9
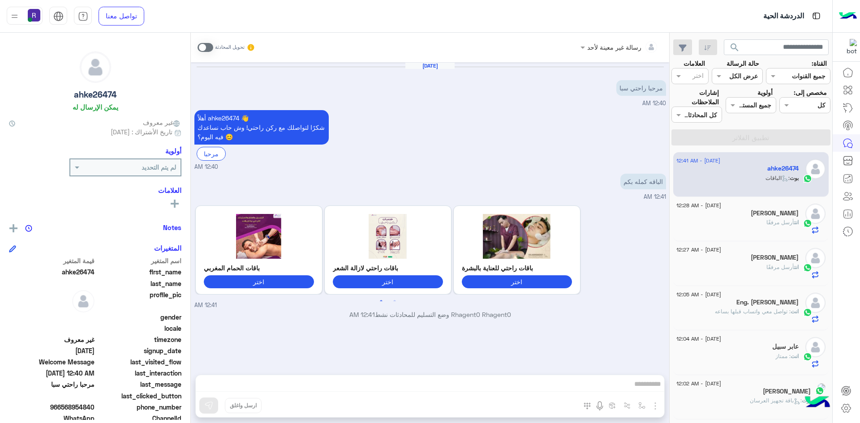
click at [203, 47] on span at bounding box center [206, 47] width 16 height 9
click at [655, 410] on img "button" at bounding box center [655, 406] width 11 height 11
click at [646, 391] on span "الصور" at bounding box center [638, 387] width 17 height 10
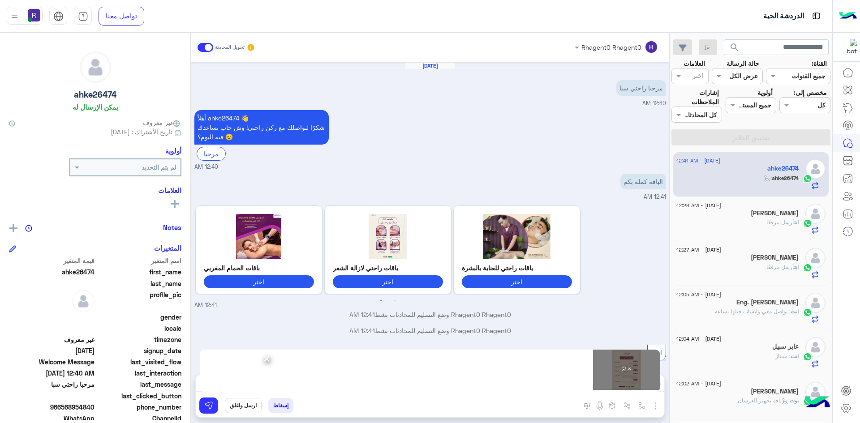
scroll to position [7, 0]
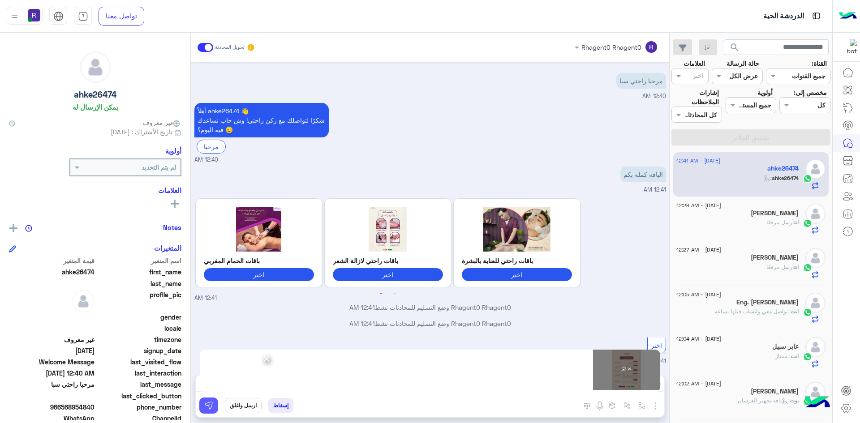
click at [205, 407] on img at bounding box center [208, 405] width 9 height 9
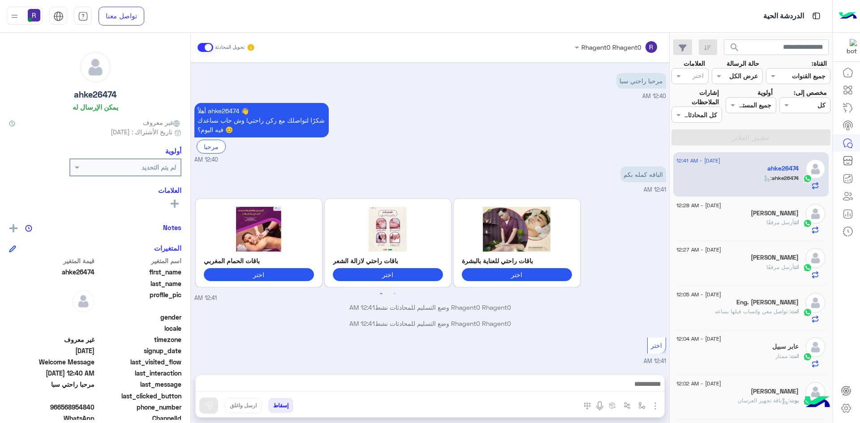
scroll to position [267, 0]
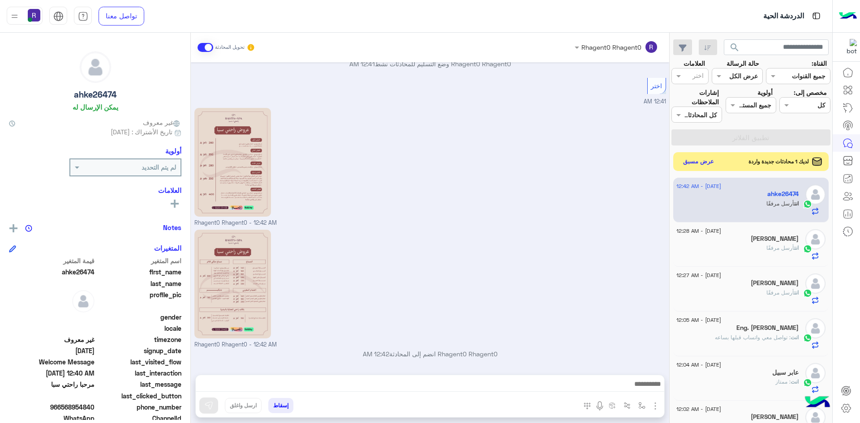
click at [708, 159] on button "عرض مسبق" at bounding box center [699, 162] width 38 height 12
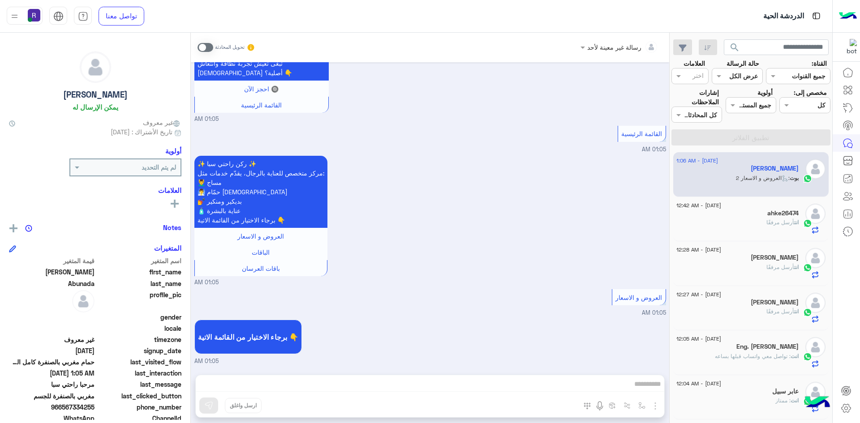
scroll to position [1130, 0]
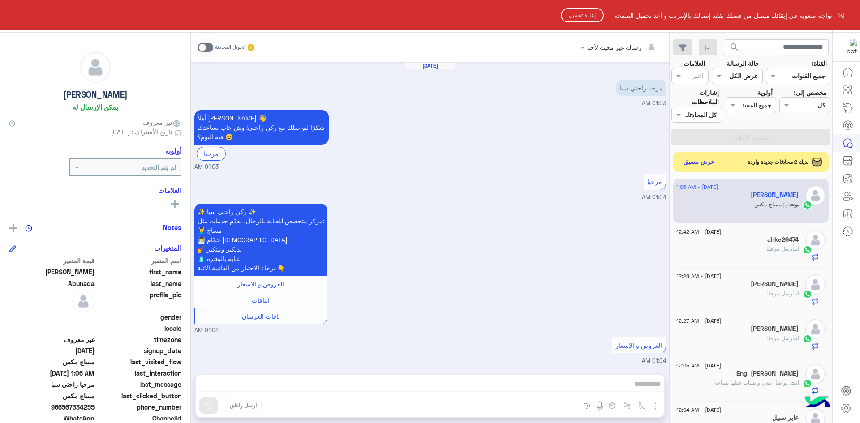
scroll to position [1130, 0]
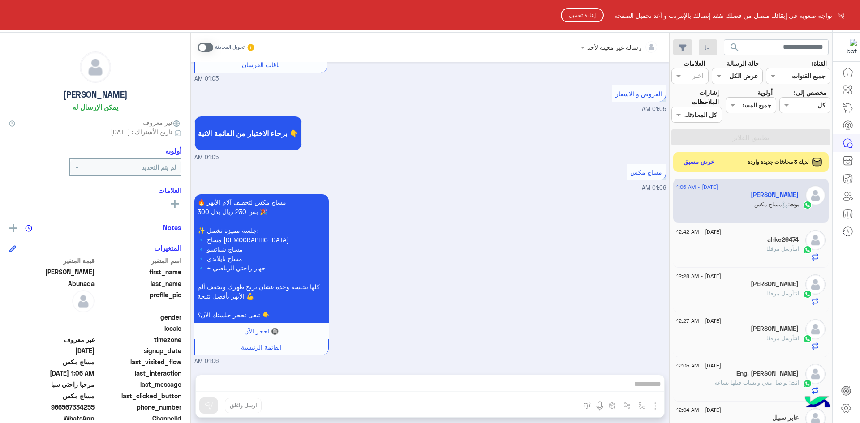
click at [586, 9] on button "إعادة تحميل" at bounding box center [582, 15] width 43 height 14
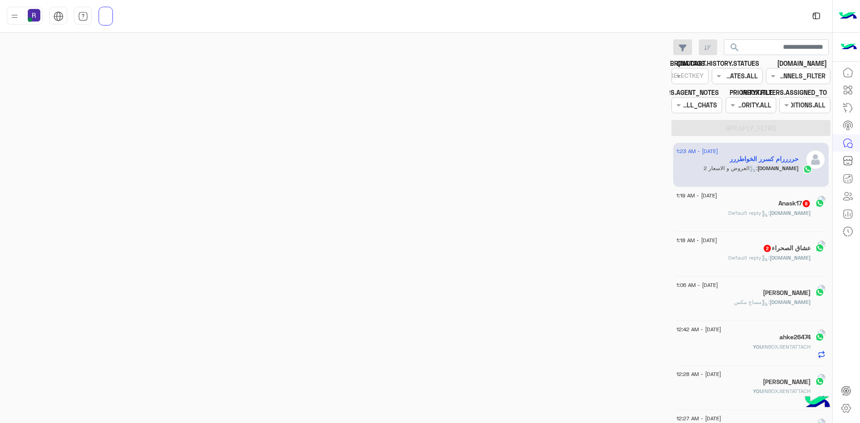
scroll to position [56, 0]
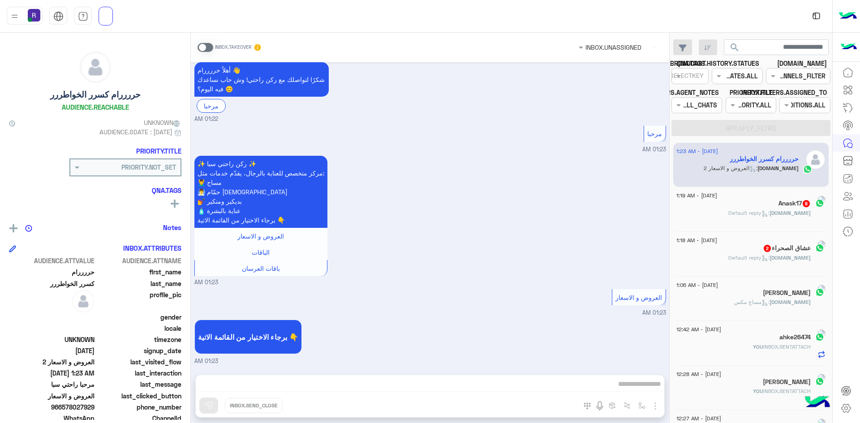
click at [791, 217] on p "[DOMAIN_NAME] : Default reply" at bounding box center [769, 213] width 82 height 8
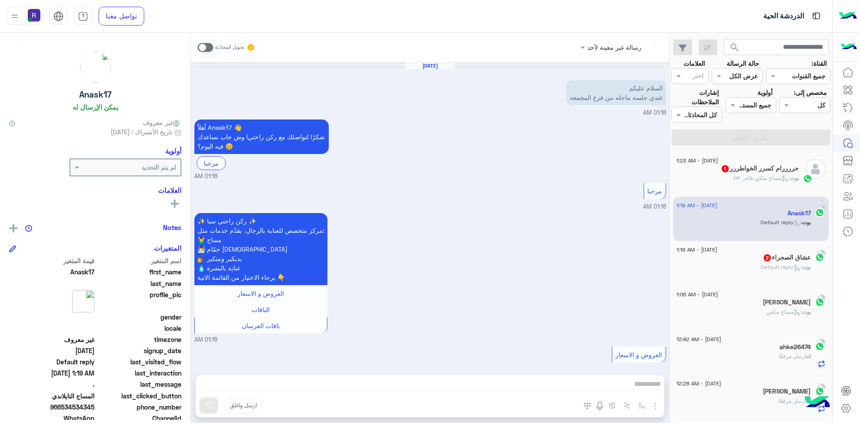
scroll to position [824, 0]
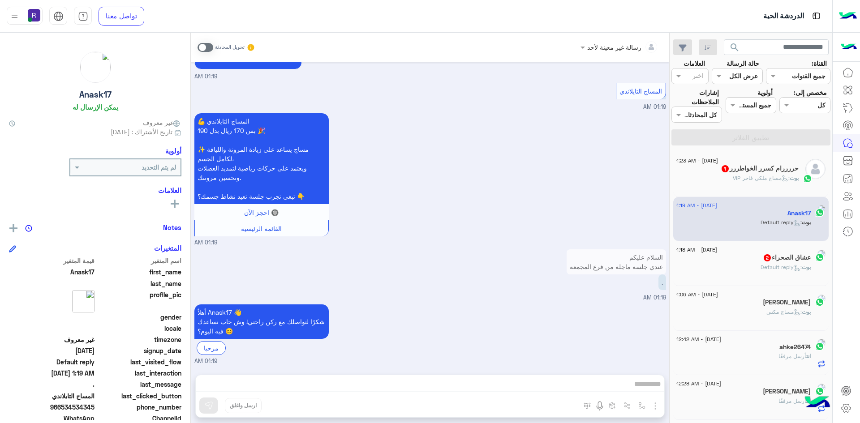
click at [204, 49] on span at bounding box center [206, 47] width 16 height 9
click at [639, 382] on div "رسالة غير معينة لأحد تحويل المحادثة [DATE] السلام عليكم عندي جلسه ماجله من فرع …" at bounding box center [430, 230] width 478 height 394
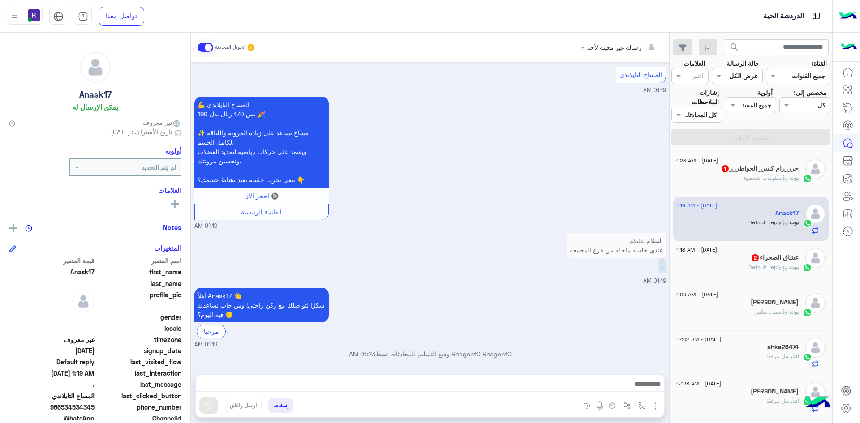
scroll to position [841, 0]
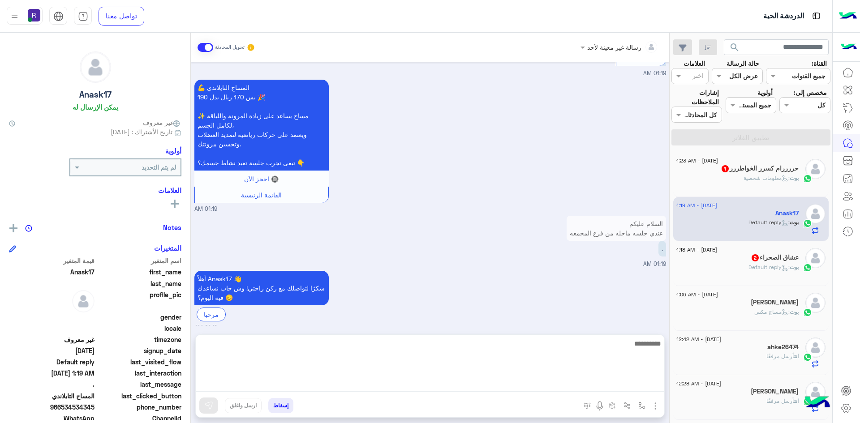
click at [567, 379] on textarea at bounding box center [430, 365] width 469 height 54
type textarea "**********"
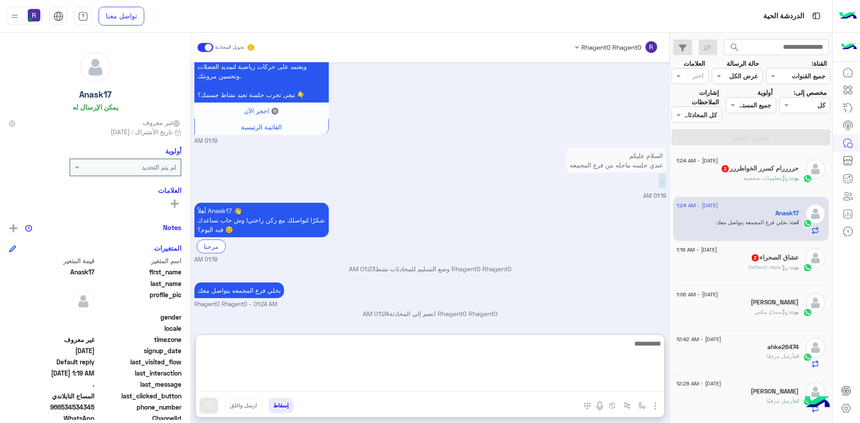
scroll to position [926, 0]
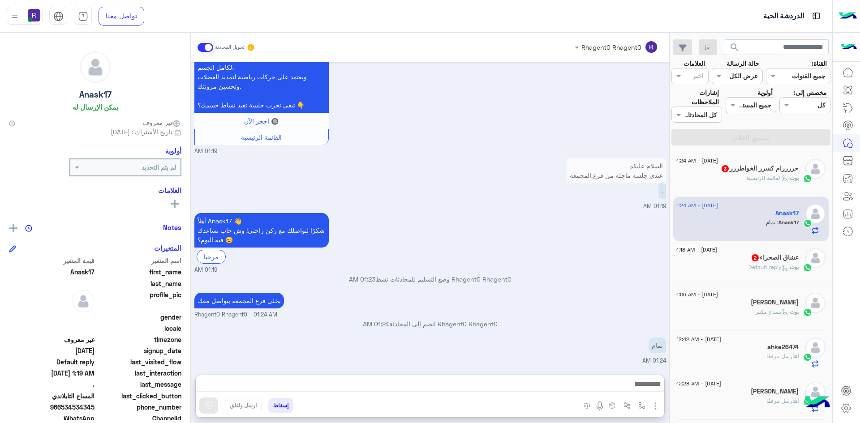
click at [772, 280] on div "[DATE] - 1:18 AM عشاق الصحراء 2 بوت : Default reply" at bounding box center [751, 263] width 156 height 45
click at [761, 264] on span ": Default reply" at bounding box center [769, 267] width 41 height 7
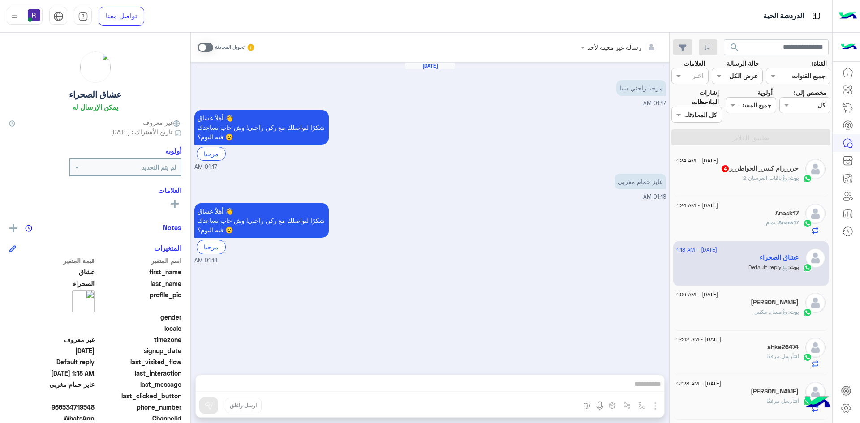
click at [210, 48] on span at bounding box center [206, 47] width 16 height 9
click at [655, 407] on img "button" at bounding box center [655, 406] width 11 height 11
click at [640, 388] on span "الصور" at bounding box center [638, 387] width 17 height 10
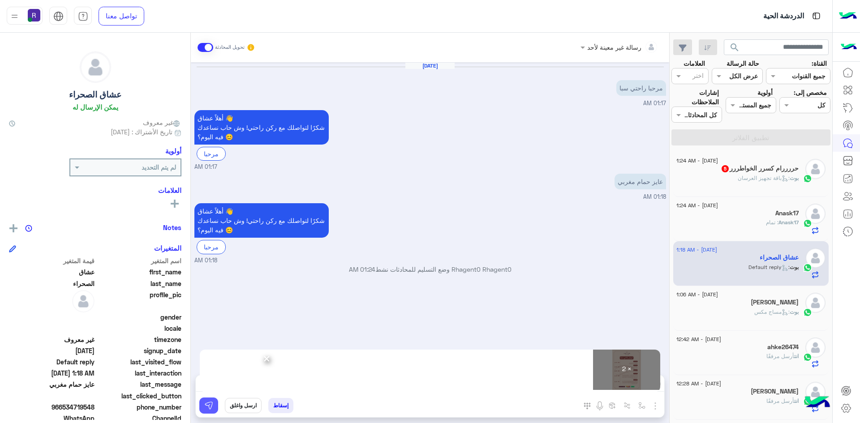
click at [205, 405] on img at bounding box center [208, 405] width 9 height 9
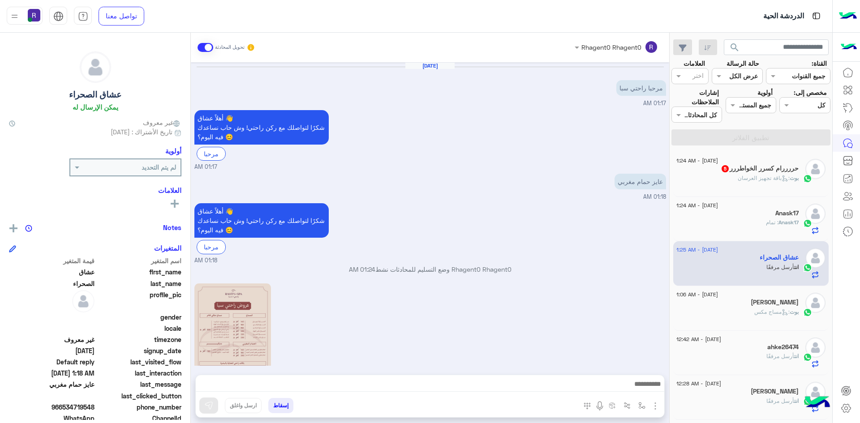
scroll to position [175, 0]
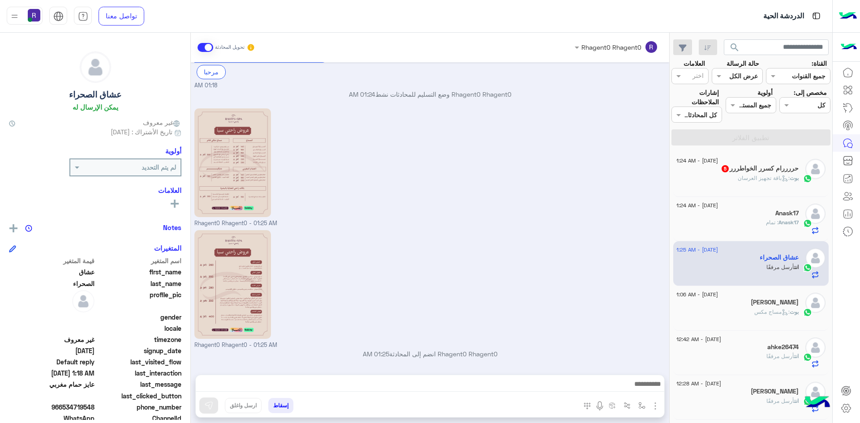
click at [738, 179] on span ": باقة تجهيز العرسان" at bounding box center [764, 178] width 52 height 7
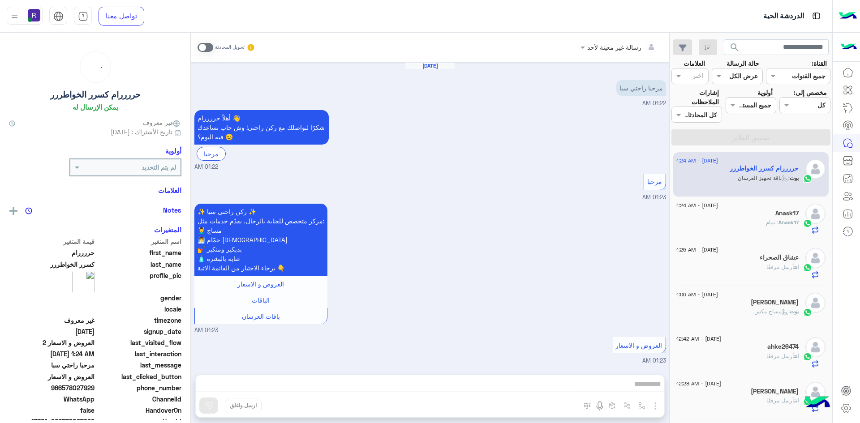
scroll to position [1085, 0]
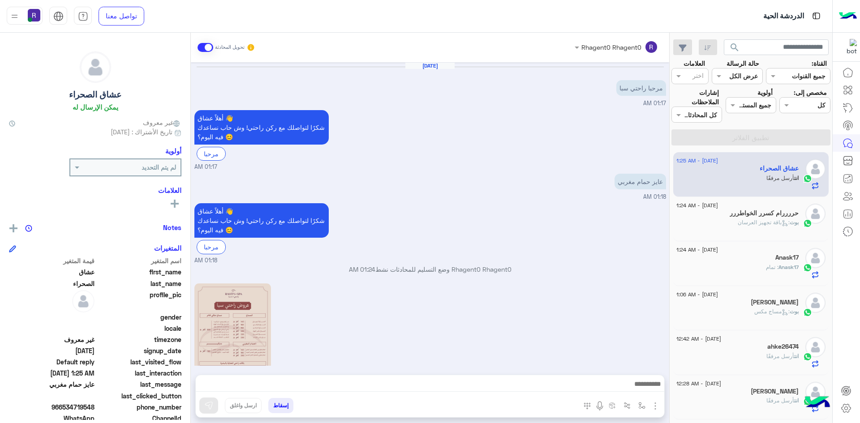
scroll to position [175, 0]
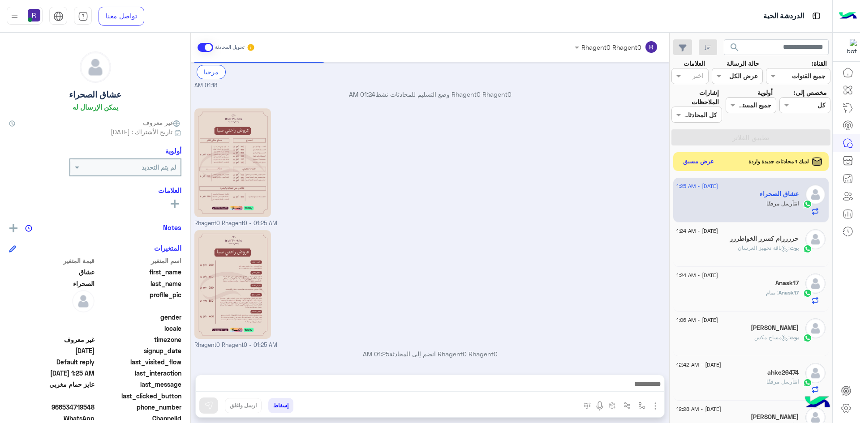
click at [710, 164] on button "عرض مسبق" at bounding box center [699, 162] width 38 height 12
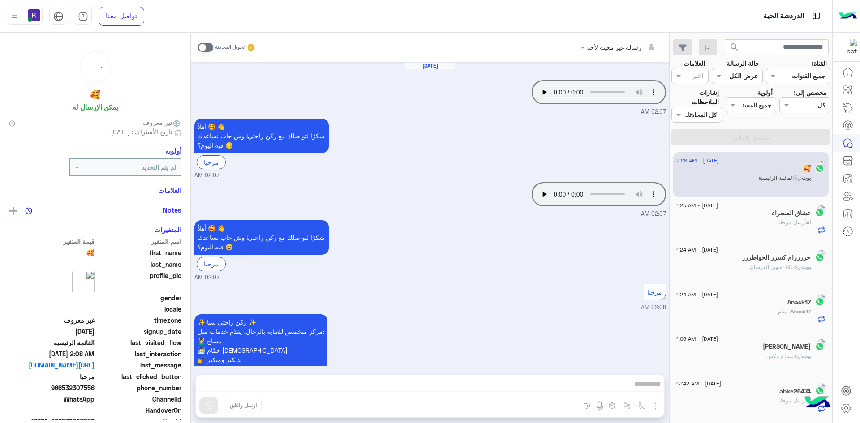
scroll to position [80, 0]
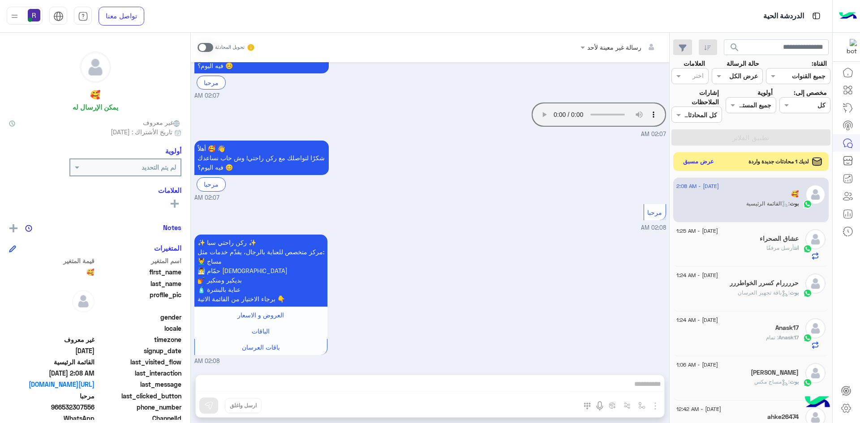
click at [703, 162] on button "عرض مسبق" at bounding box center [699, 162] width 38 height 12
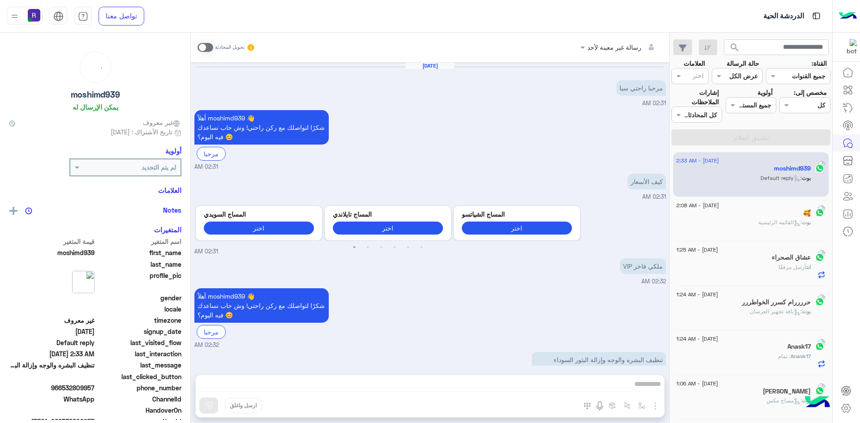
scroll to position [87, 0]
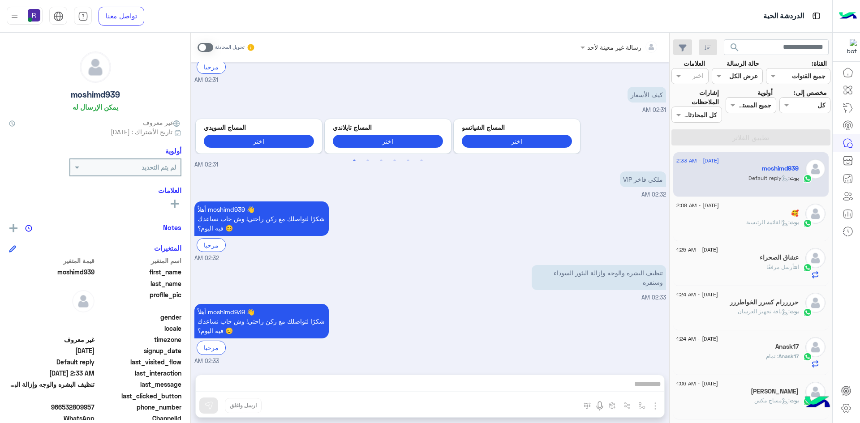
click at [201, 50] on span at bounding box center [206, 47] width 16 height 9
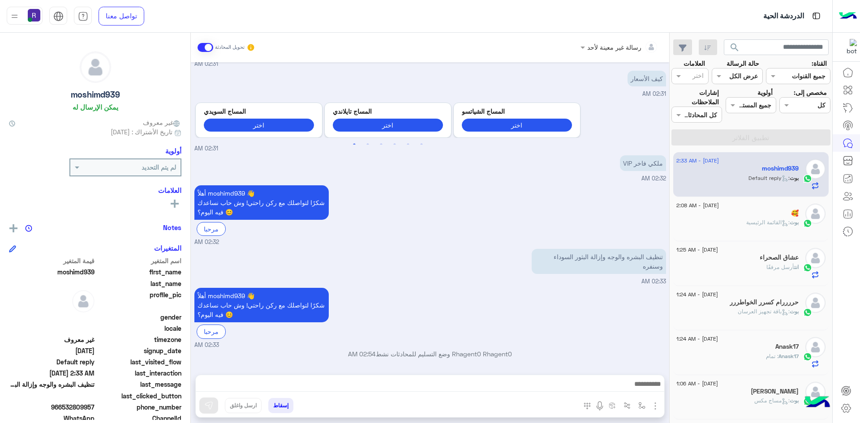
click at [655, 409] on img "button" at bounding box center [655, 406] width 11 height 11
click at [647, 388] on button "الصور" at bounding box center [642, 387] width 38 height 18
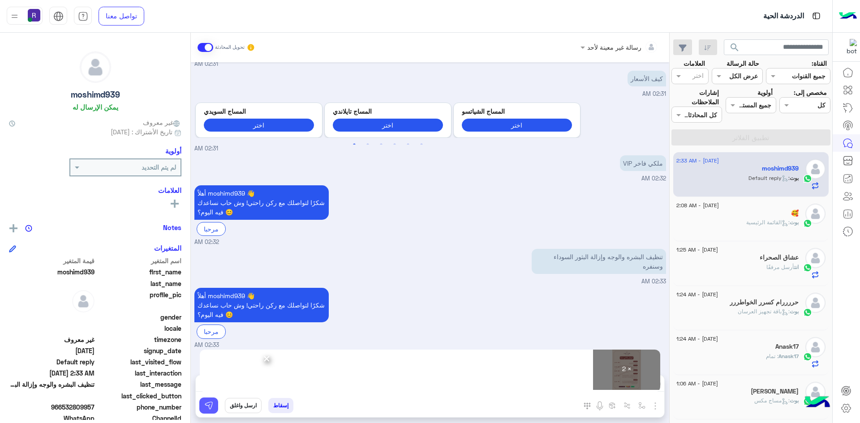
click at [213, 402] on img at bounding box center [208, 405] width 9 height 9
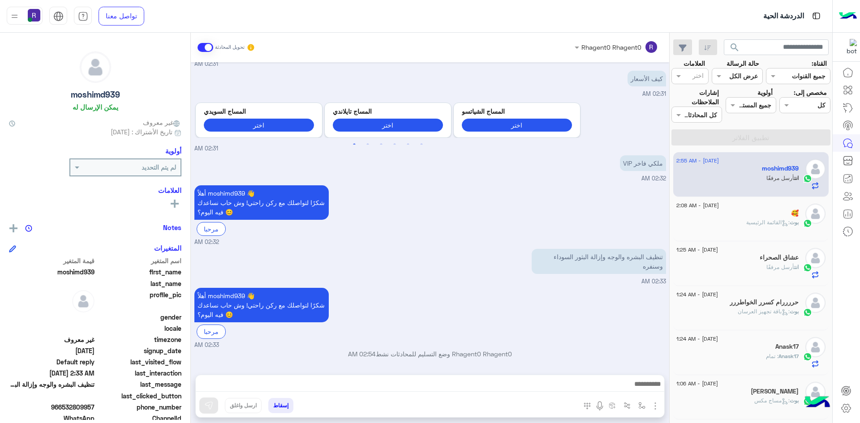
scroll to position [363, 0]
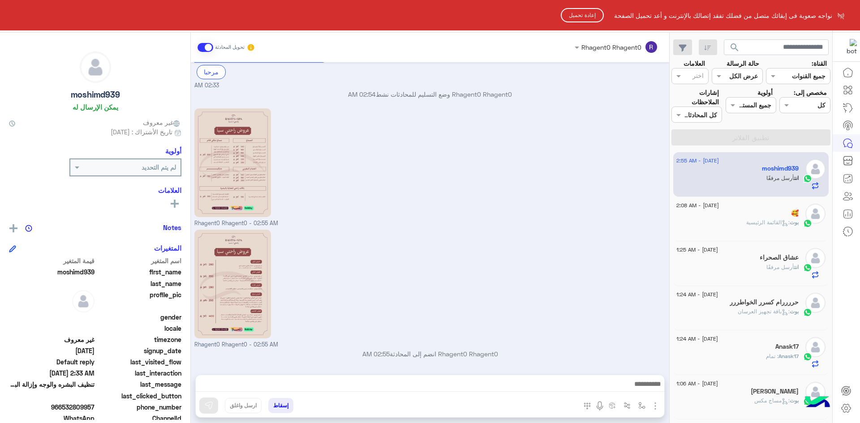
click at [563, 17] on button "إعادة تحميل" at bounding box center [582, 15] width 43 height 14
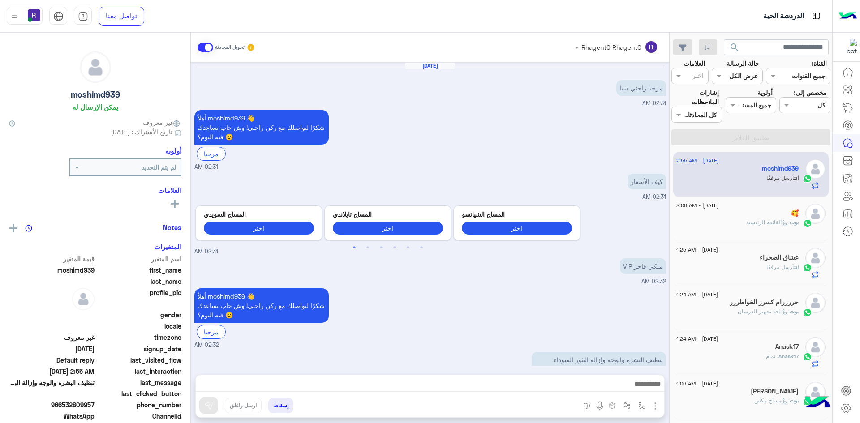
scroll to position [363, 0]
